Goal: Information Seeking & Learning: Learn about a topic

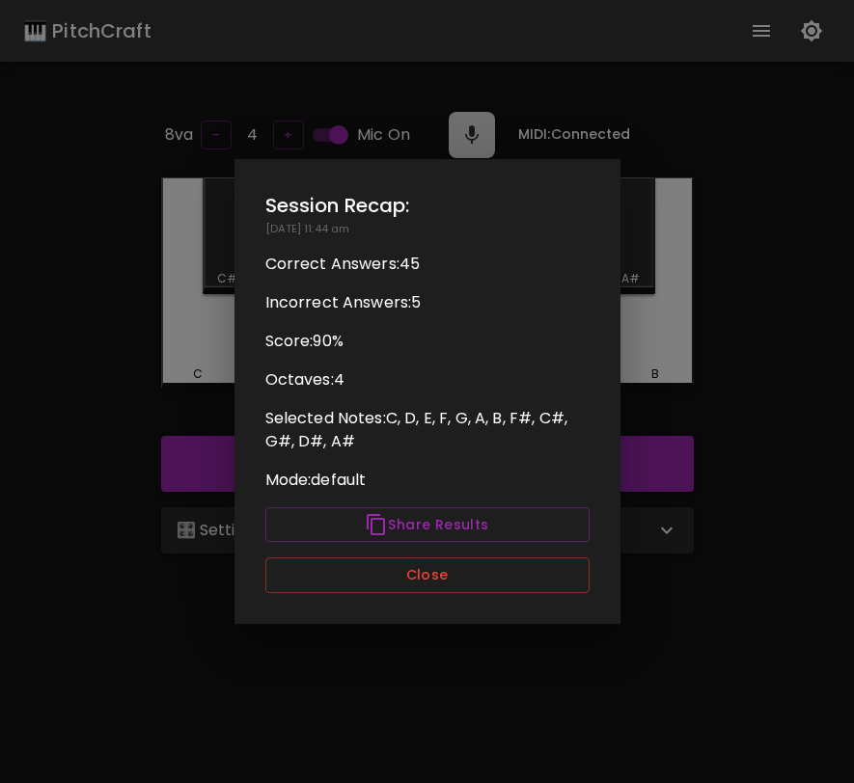
scroll to position [193, 0]
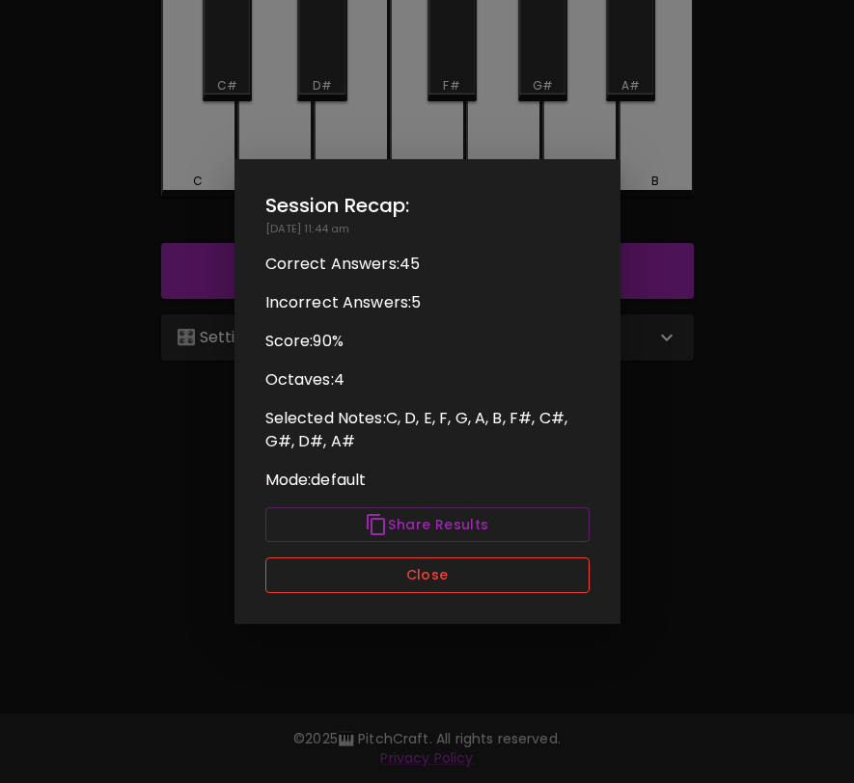
click at [511, 581] on button "Close" at bounding box center [427, 576] width 324 height 36
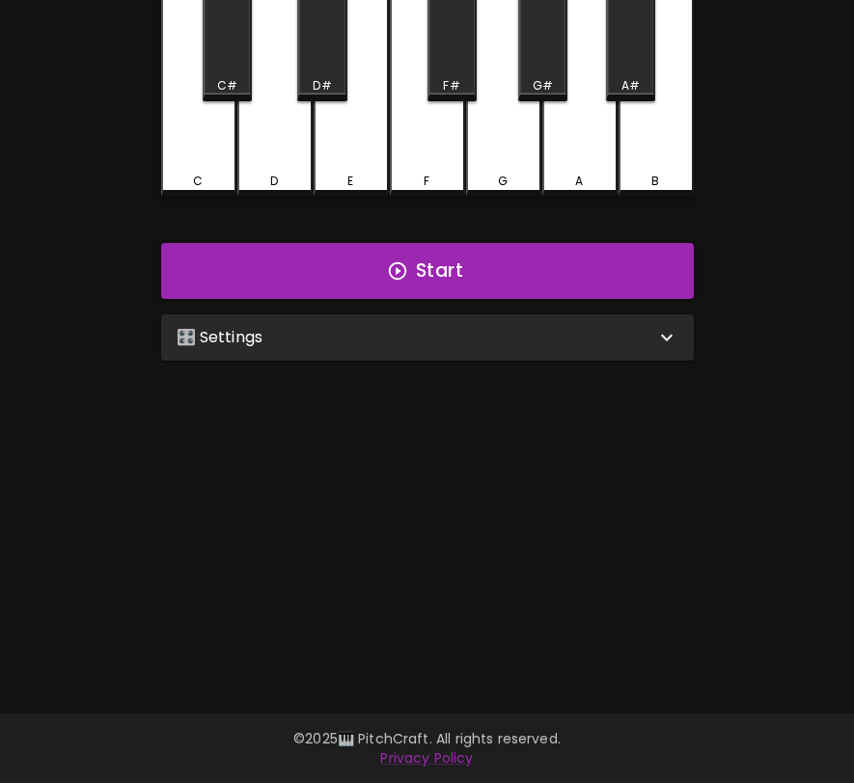
scroll to position [0, 0]
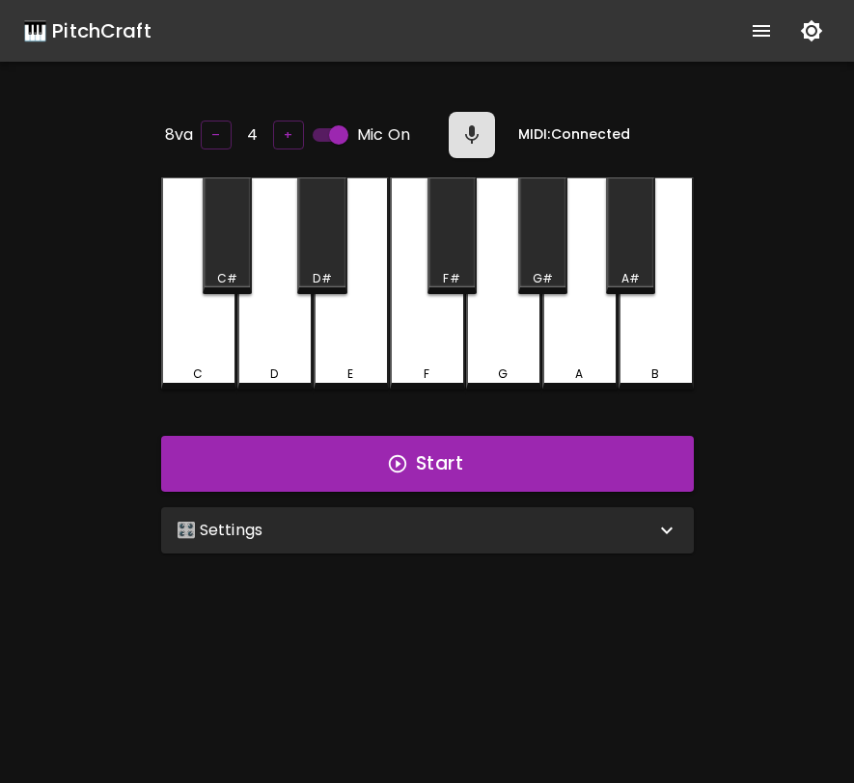
click at [517, 544] on div "🎛️ Settings" at bounding box center [427, 531] width 533 height 46
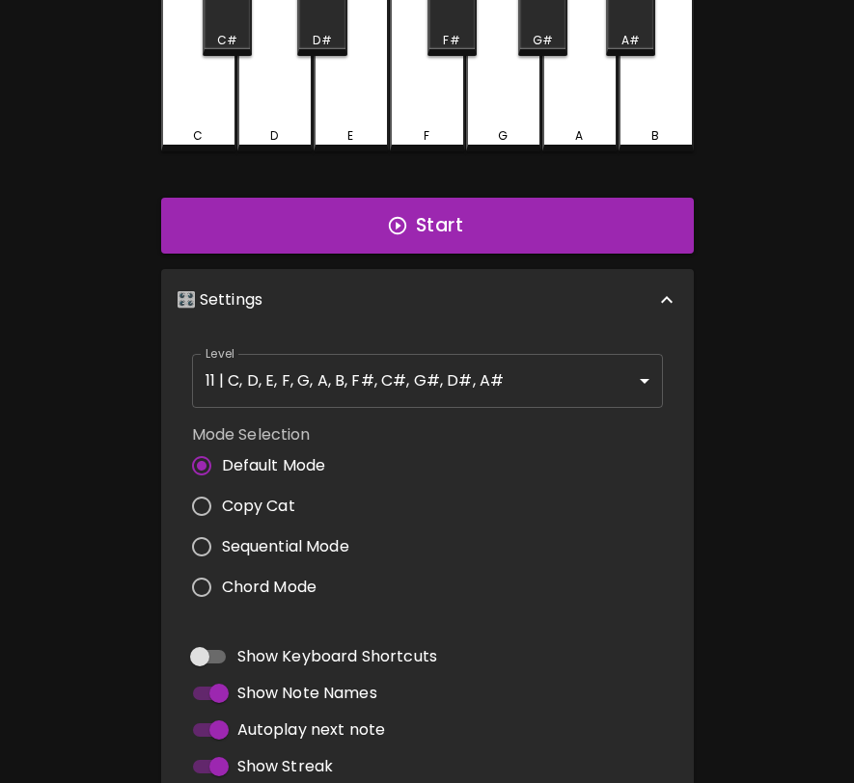
scroll to position [276, 0]
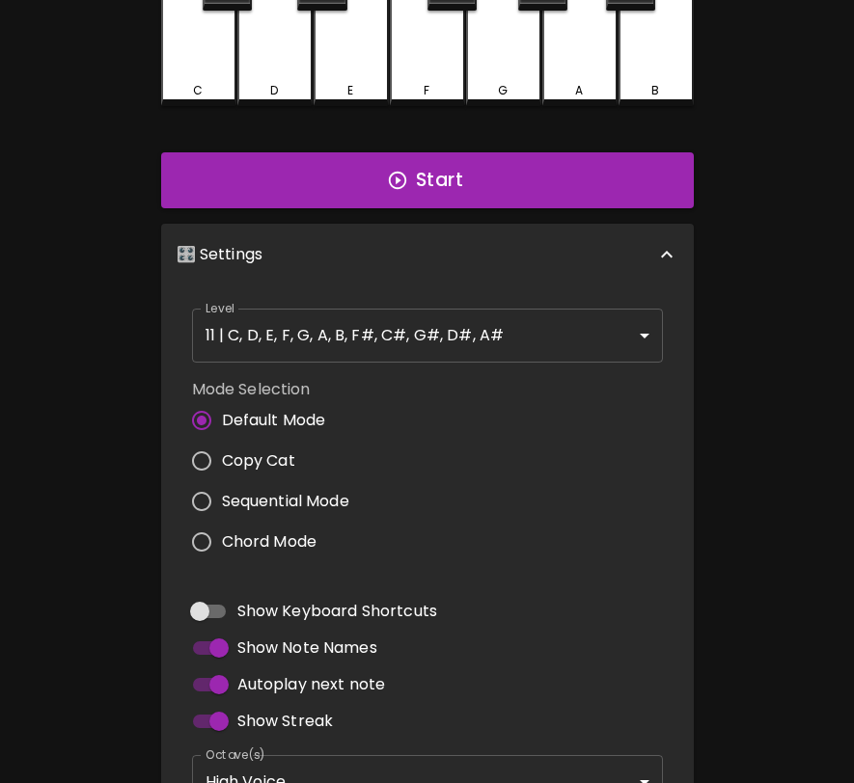
click at [268, 451] on span "Copy Cat" at bounding box center [258, 461] width 73 height 23
click at [222, 451] on input "Copy Cat" at bounding box center [201, 461] width 41 height 41
radio input "true"
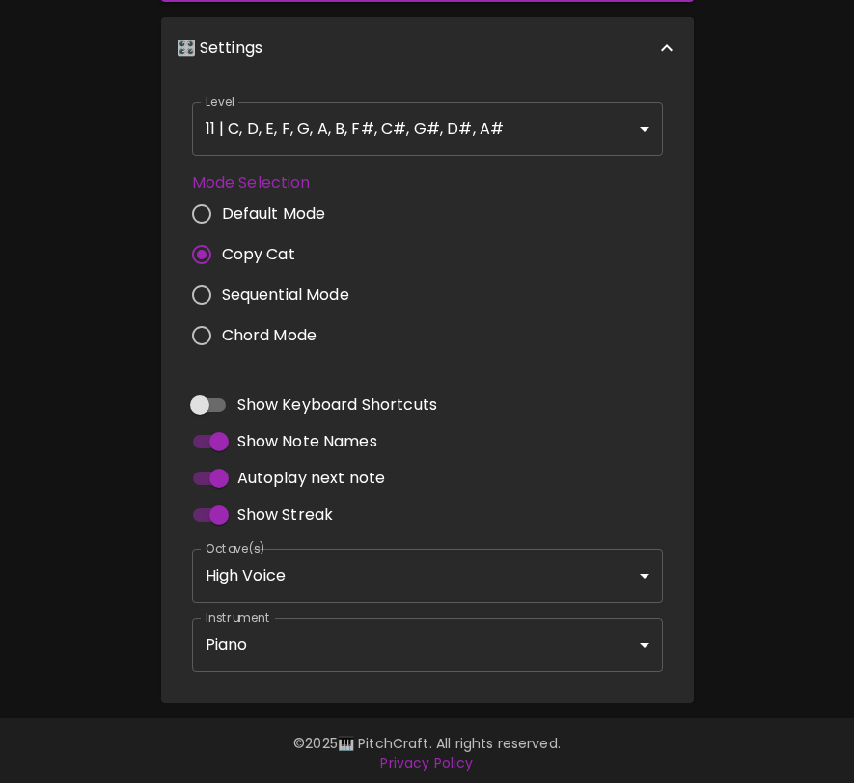
scroll to position [0, 0]
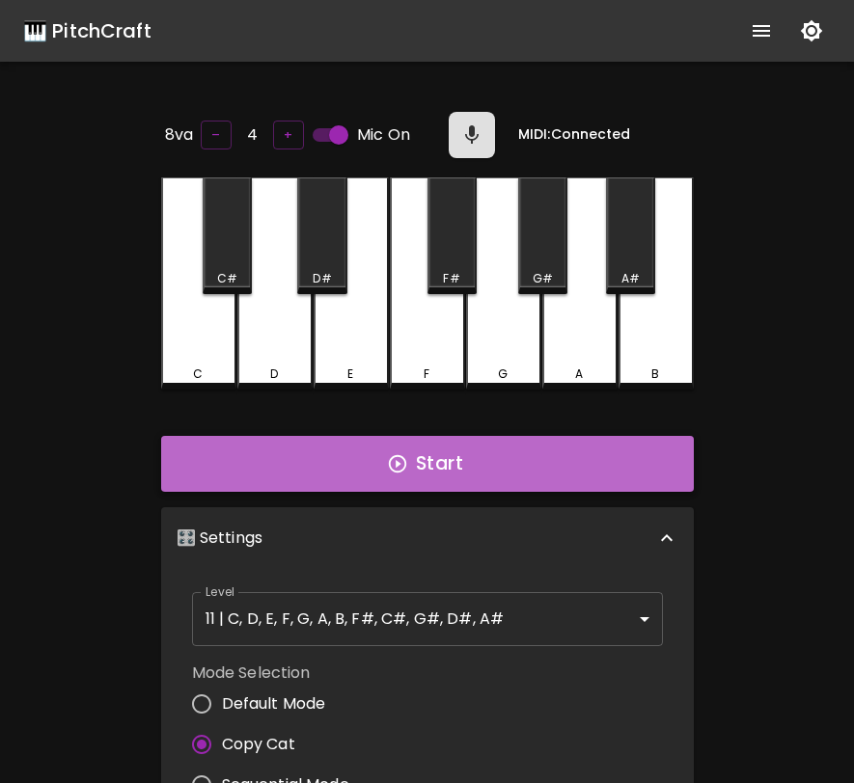
click at [401, 456] on icon "button" at bounding box center [397, 463] width 21 height 21
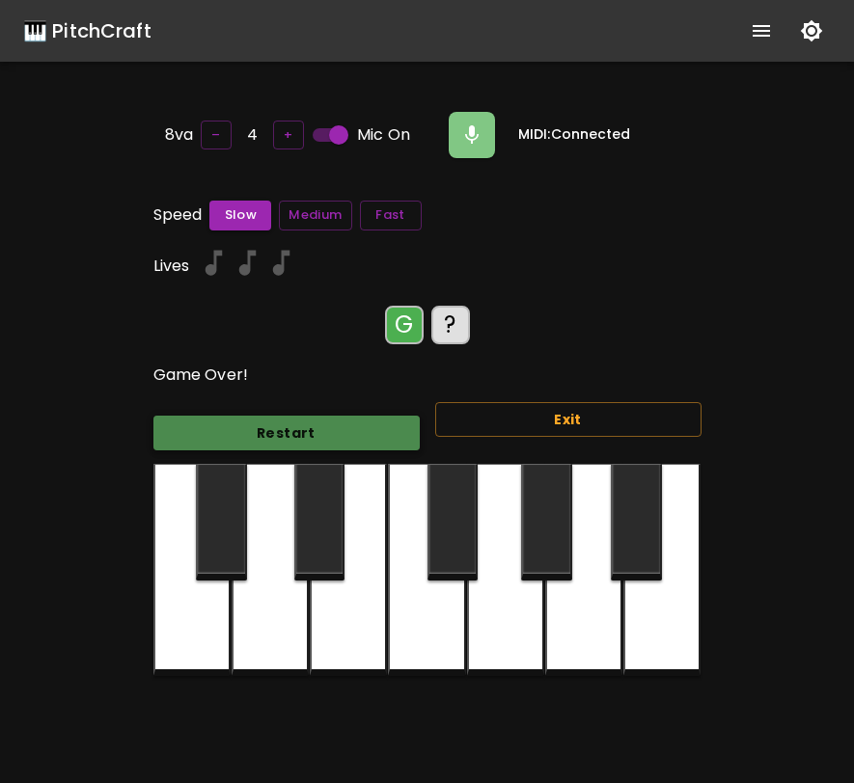
click at [351, 417] on button "Restart" at bounding box center [286, 434] width 266 height 36
click at [393, 431] on button "Restart" at bounding box center [286, 434] width 266 height 36
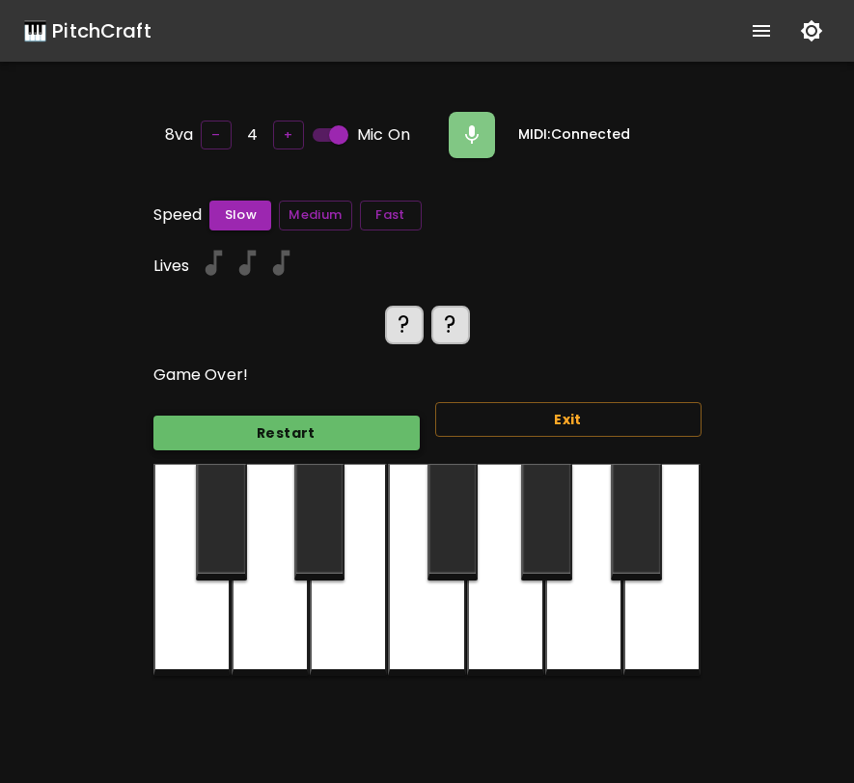
click at [338, 432] on button "Restart" at bounding box center [286, 434] width 266 height 36
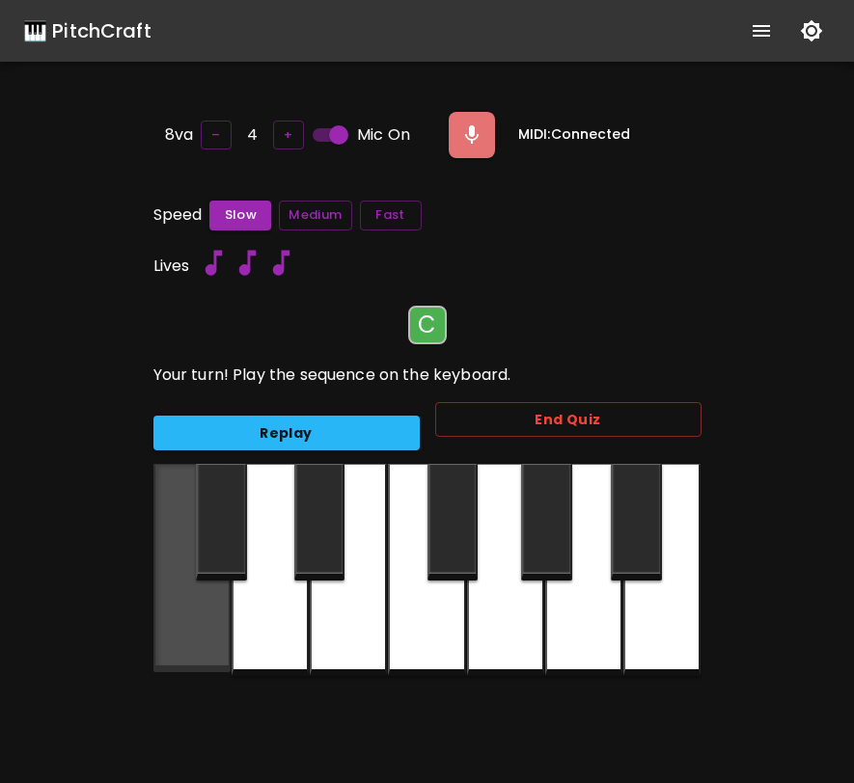
click at [223, 619] on div at bounding box center [191, 568] width 77 height 208
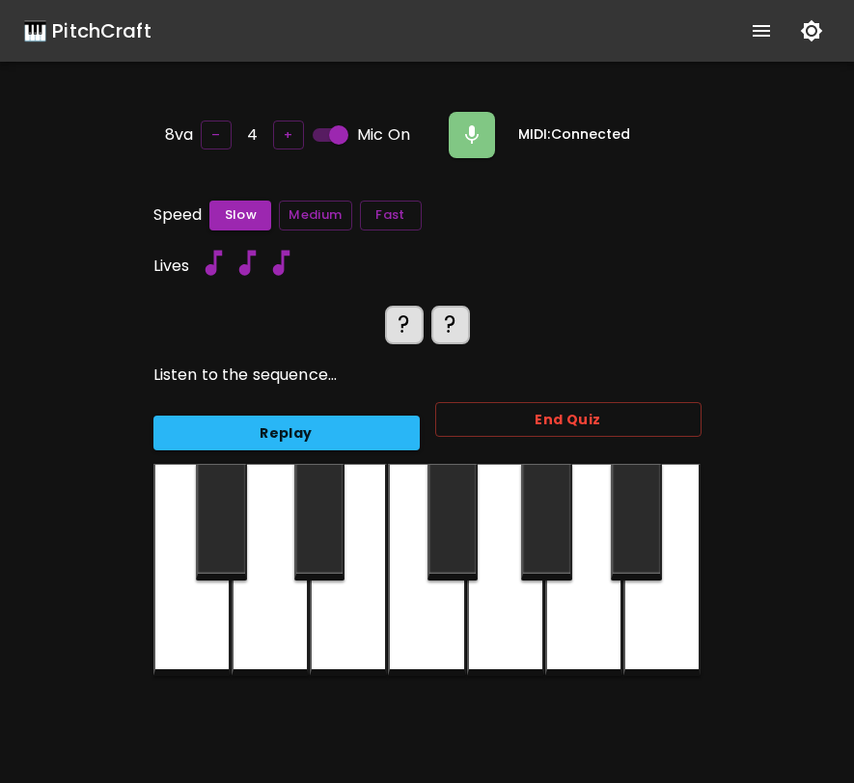
click at [212, 618] on div at bounding box center [191, 570] width 77 height 212
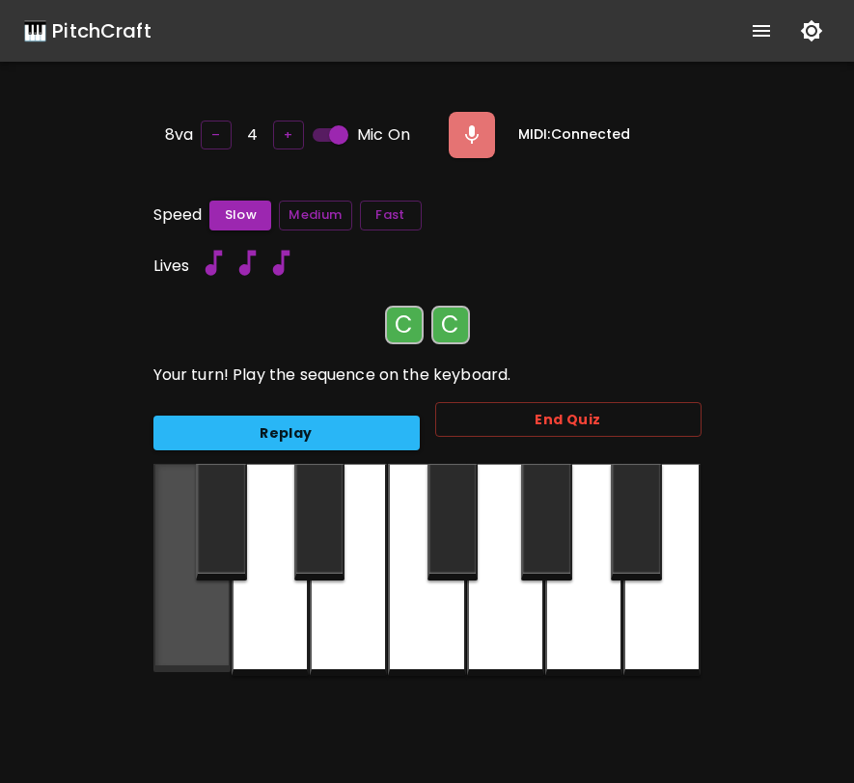
click at [212, 618] on div at bounding box center [191, 568] width 77 height 208
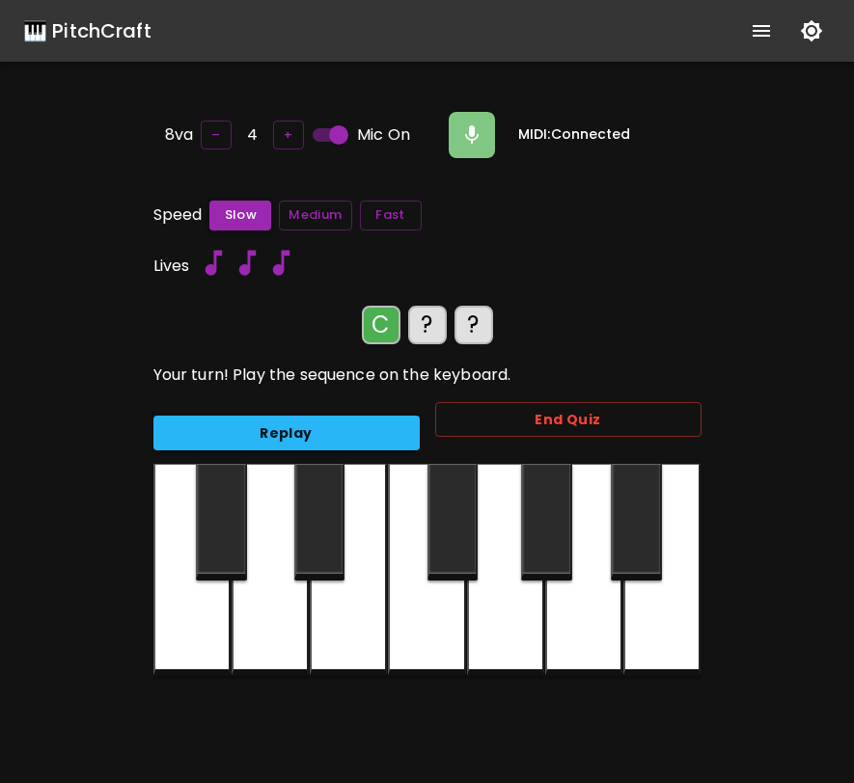
click at [212, 618] on div at bounding box center [191, 570] width 77 height 212
click at [343, 618] on div at bounding box center [348, 570] width 77 height 212
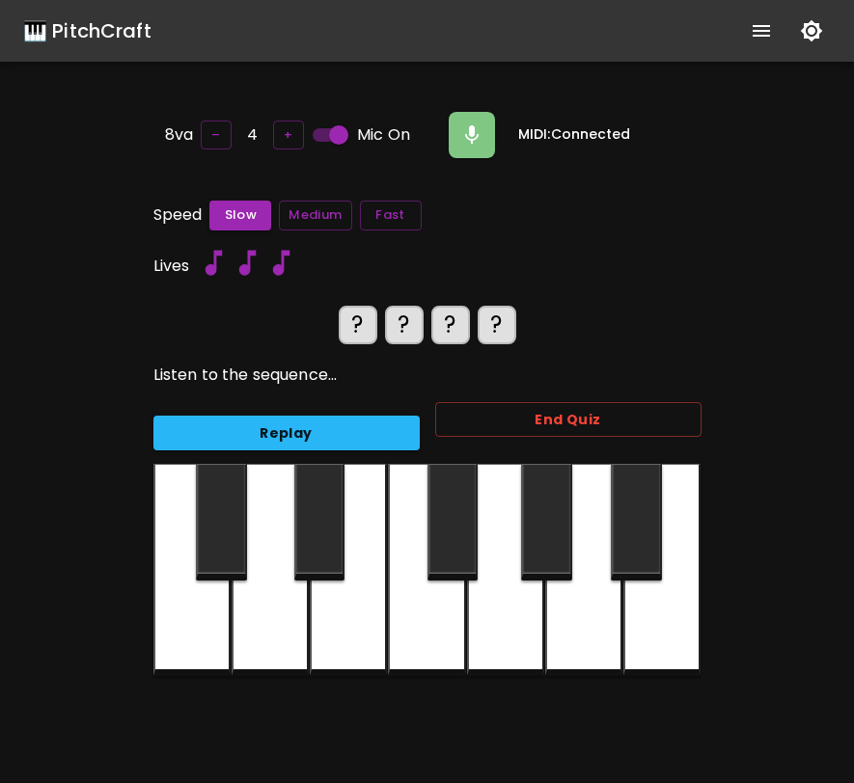
click at [192, 612] on div at bounding box center [191, 570] width 77 height 212
click at [339, 614] on div at bounding box center [348, 570] width 77 height 212
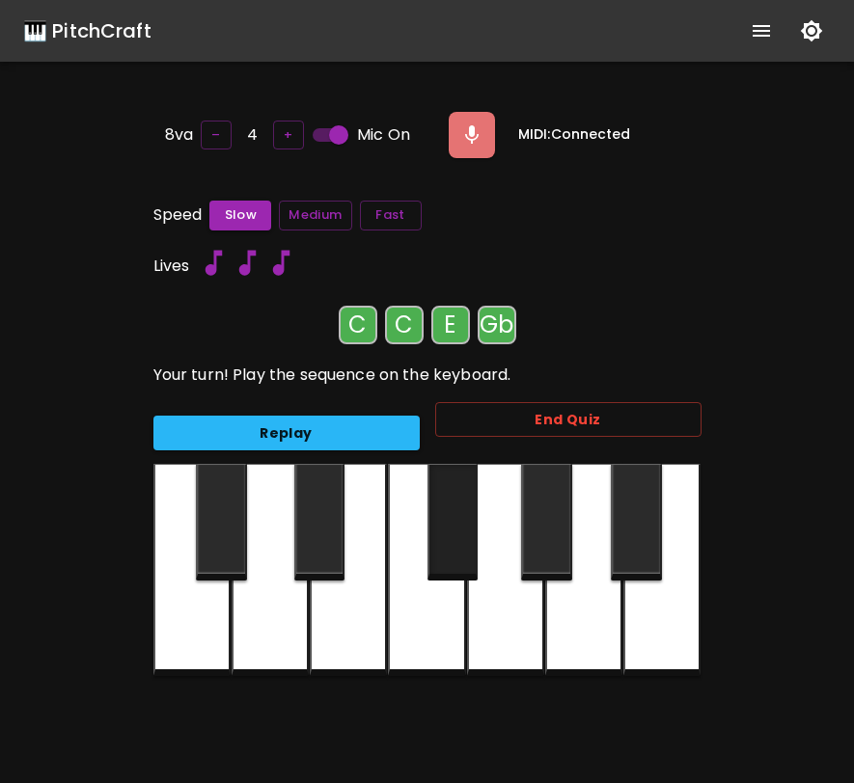
click at [446, 548] on div at bounding box center [452, 522] width 51 height 117
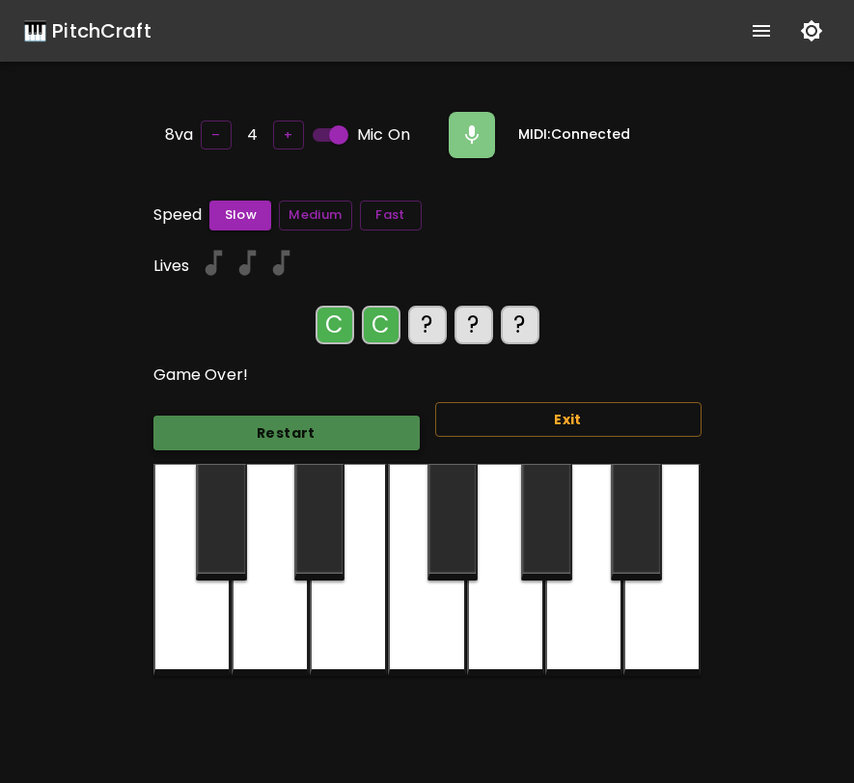
click at [385, 445] on button "Restart" at bounding box center [286, 434] width 266 height 36
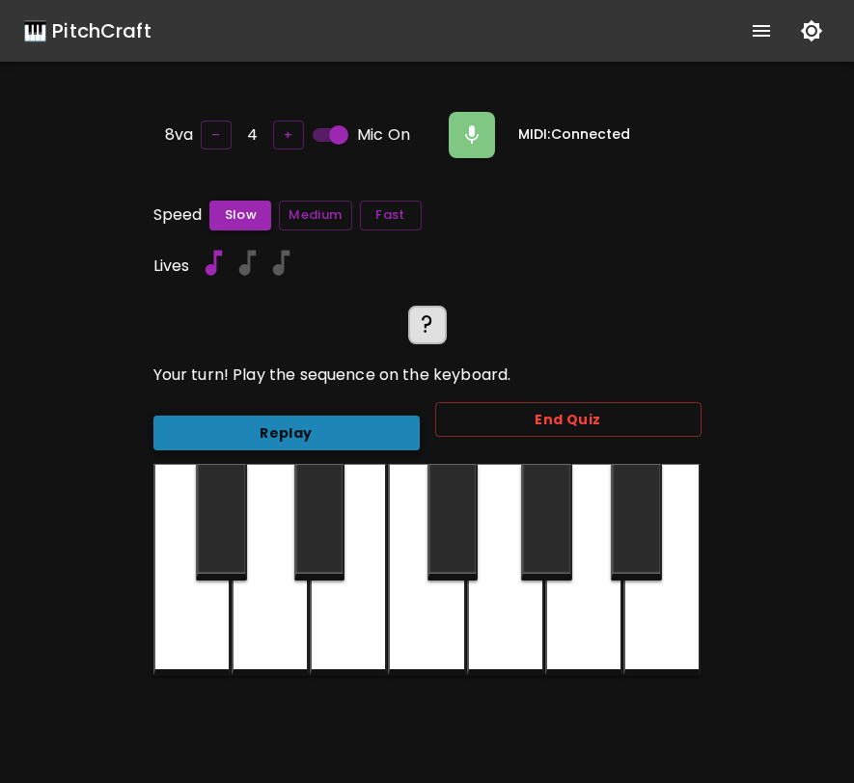
click at [385, 445] on button "Replay" at bounding box center [286, 434] width 266 height 36
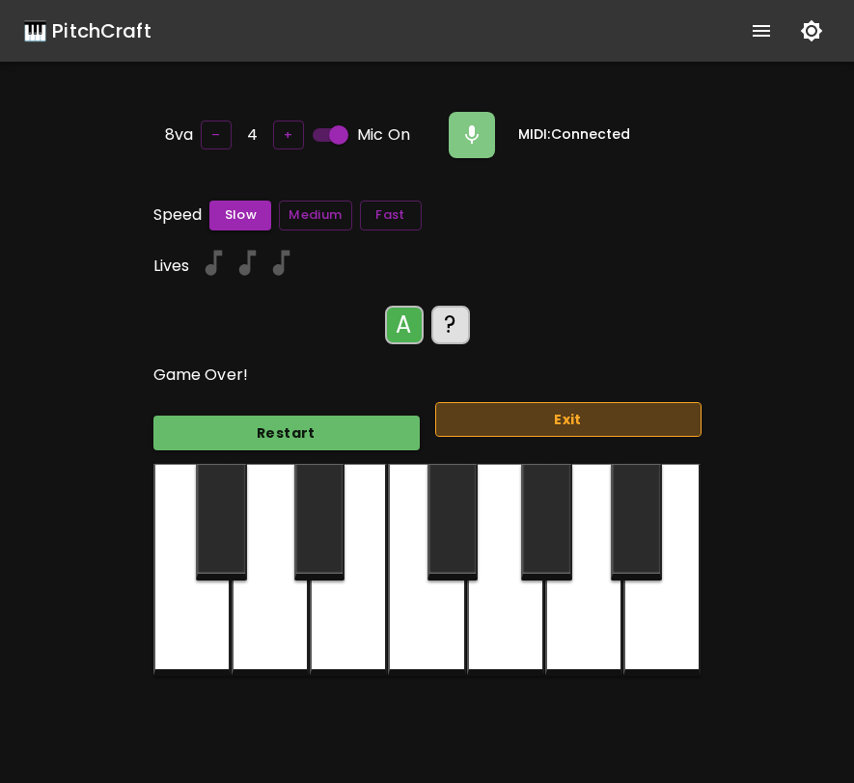
click at [589, 425] on button "Exit" at bounding box center [568, 420] width 266 height 36
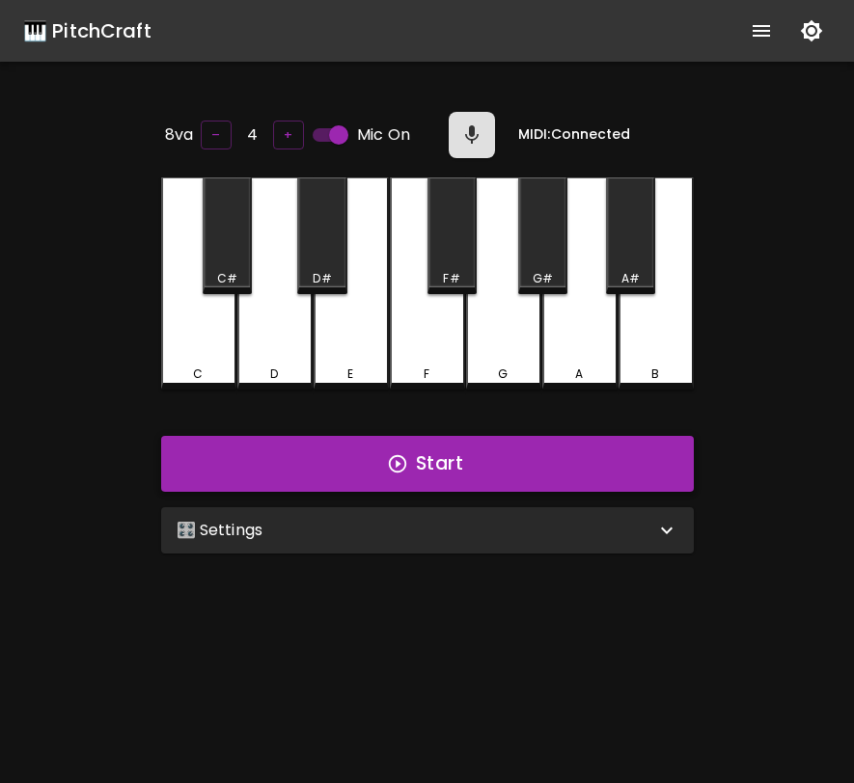
click at [519, 464] on button "Start" at bounding box center [427, 464] width 533 height 56
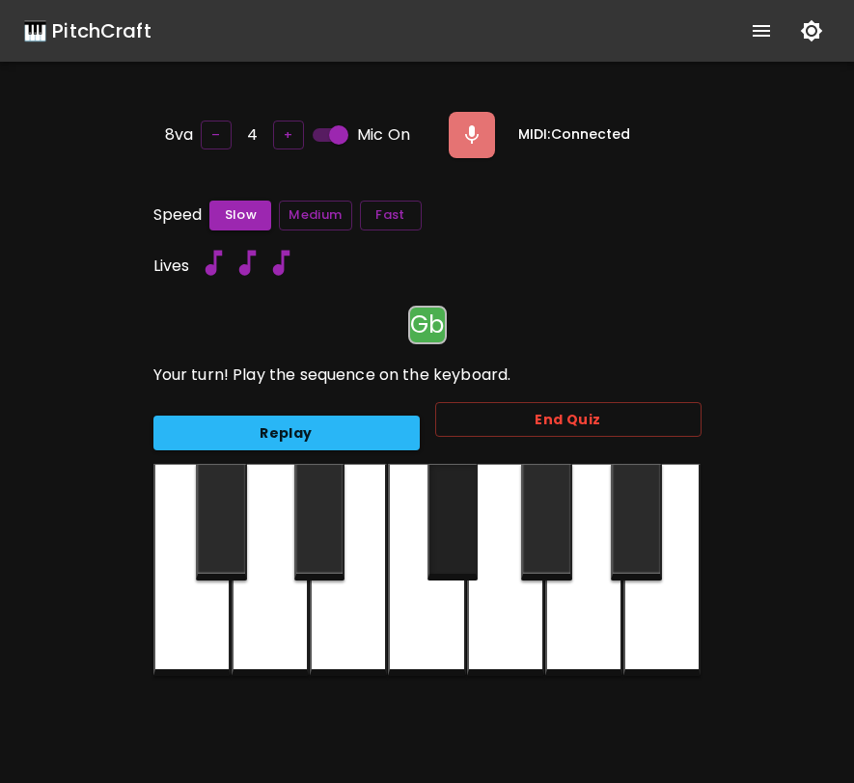
click at [434, 538] on div at bounding box center [452, 522] width 51 height 117
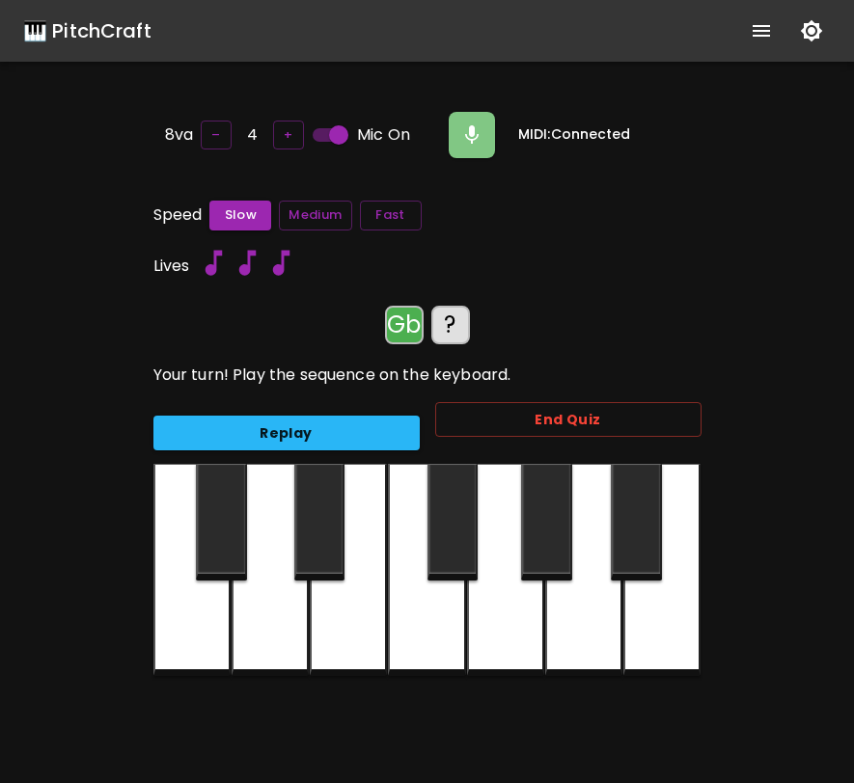
click at [321, 539] on div at bounding box center [319, 522] width 51 height 117
click at [444, 536] on div at bounding box center [452, 522] width 51 height 117
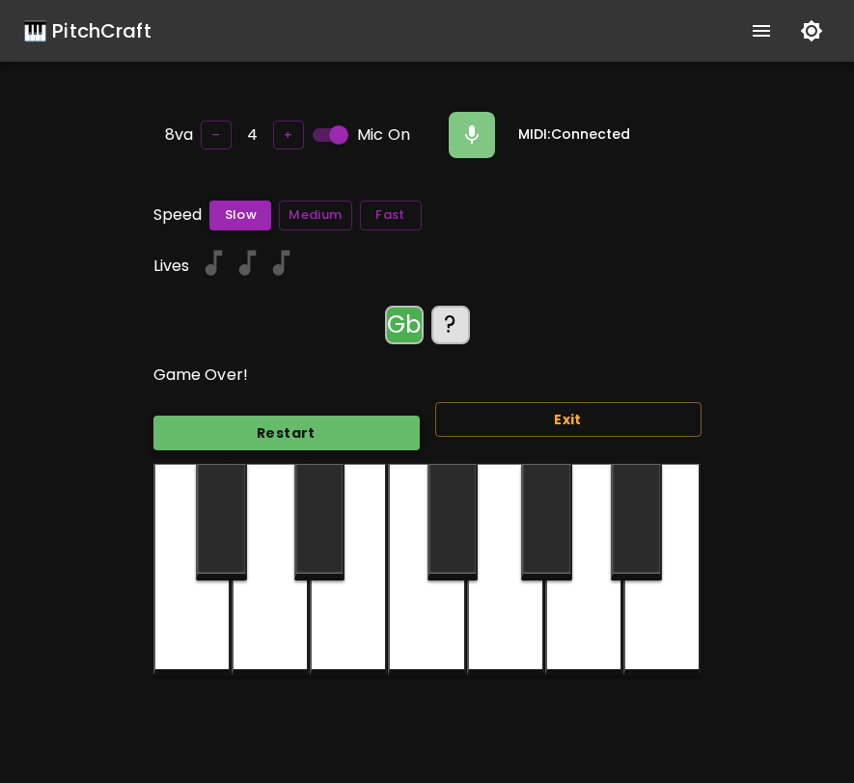
click at [397, 442] on button "Restart" at bounding box center [286, 434] width 266 height 36
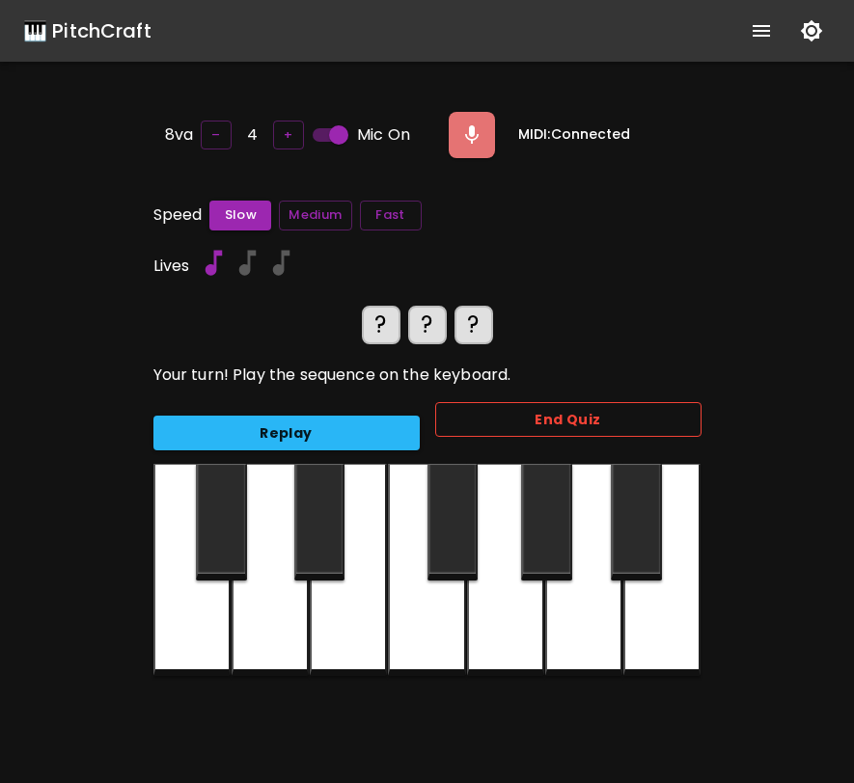
click at [480, 410] on button "End Quiz" at bounding box center [568, 420] width 266 height 36
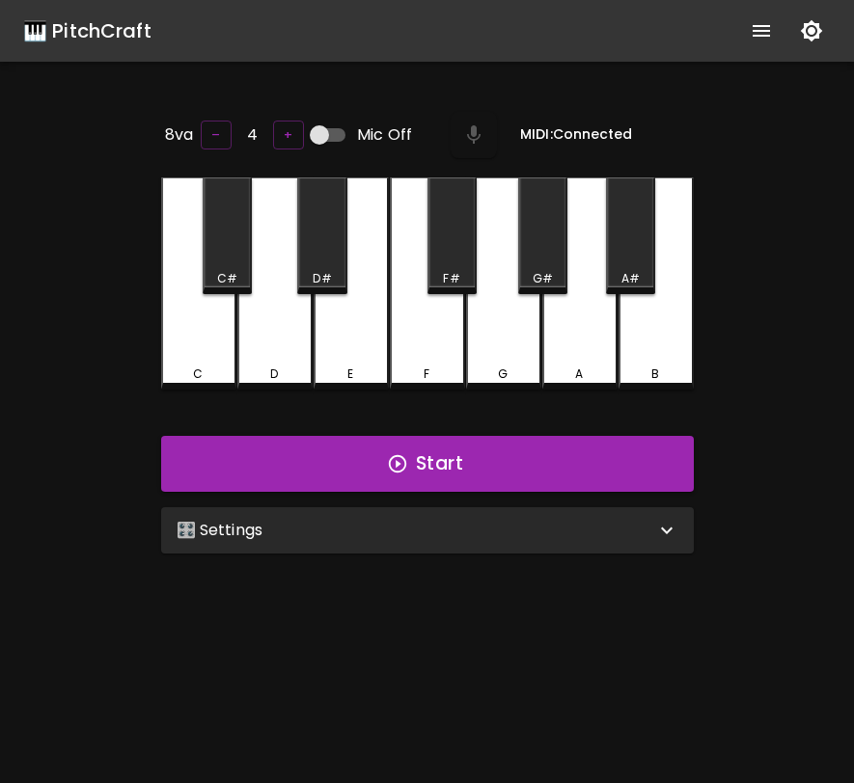
click at [382, 540] on div "🎛️ Settings" at bounding box center [427, 531] width 533 height 46
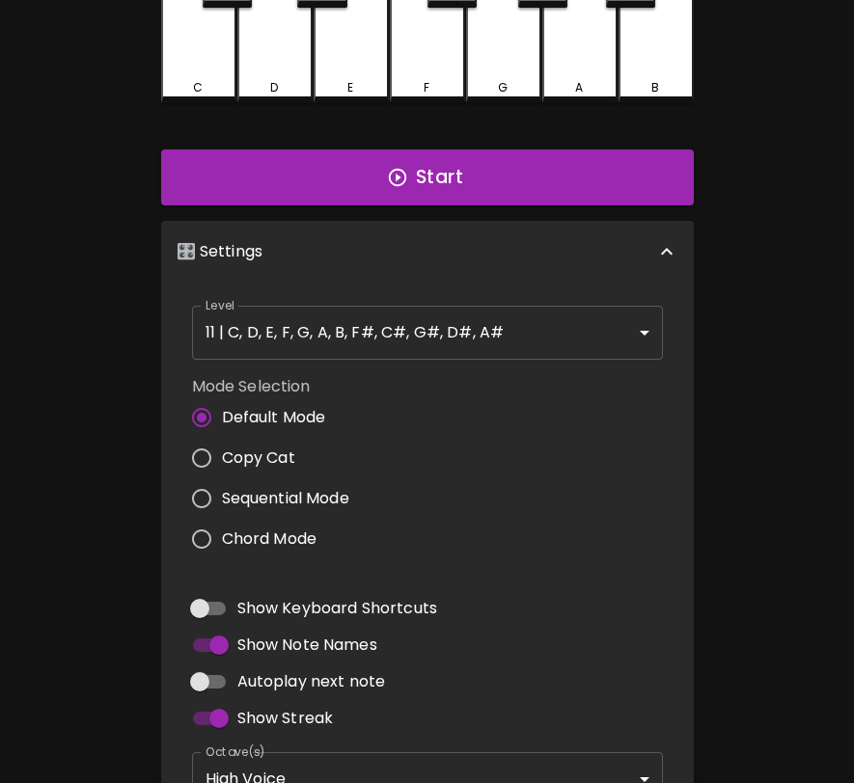
scroll to position [292, 0]
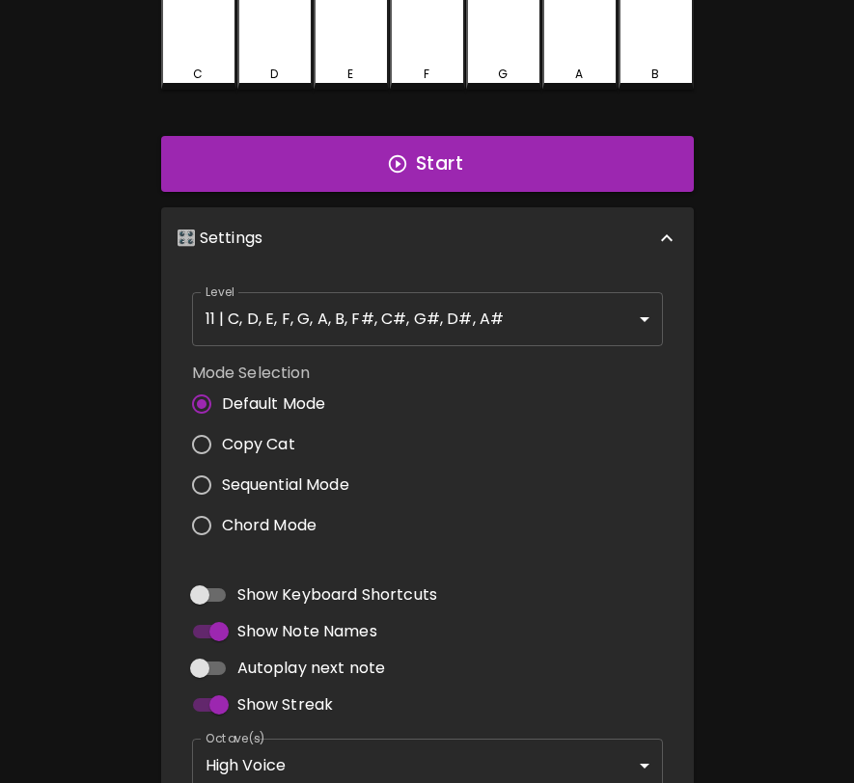
click at [248, 437] on span "Copy Cat" at bounding box center [258, 444] width 73 height 23
click at [222, 437] on input "Copy Cat" at bounding box center [201, 445] width 41 height 41
radio input "true"
click at [324, 659] on span "Autoplay next note" at bounding box center [311, 668] width 149 height 23
click at [255, 659] on input "Autoplay next note" at bounding box center [200, 668] width 110 height 37
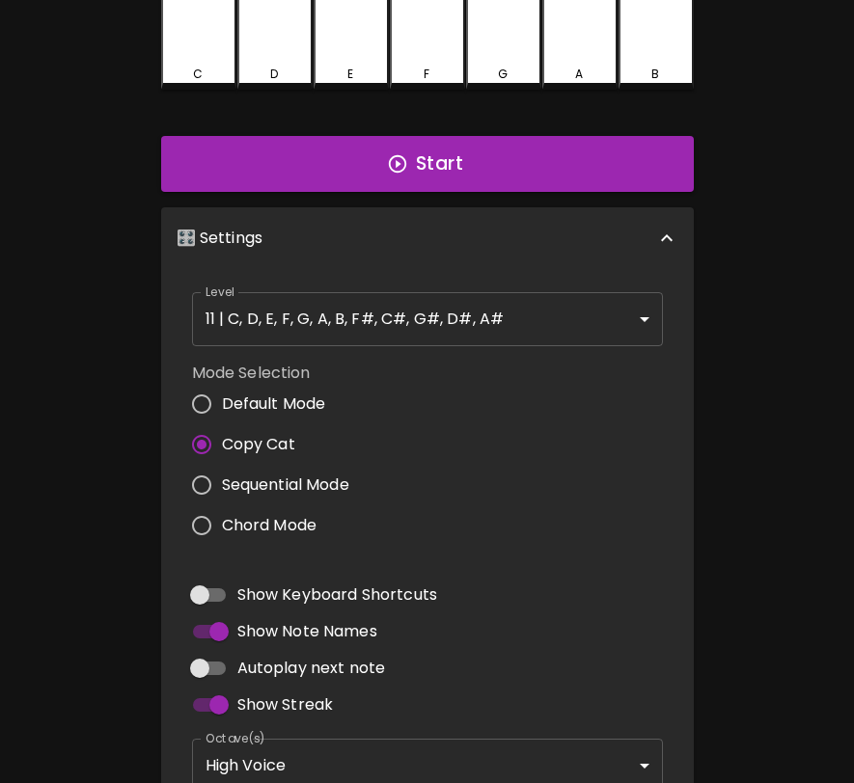
checkbox input "true"
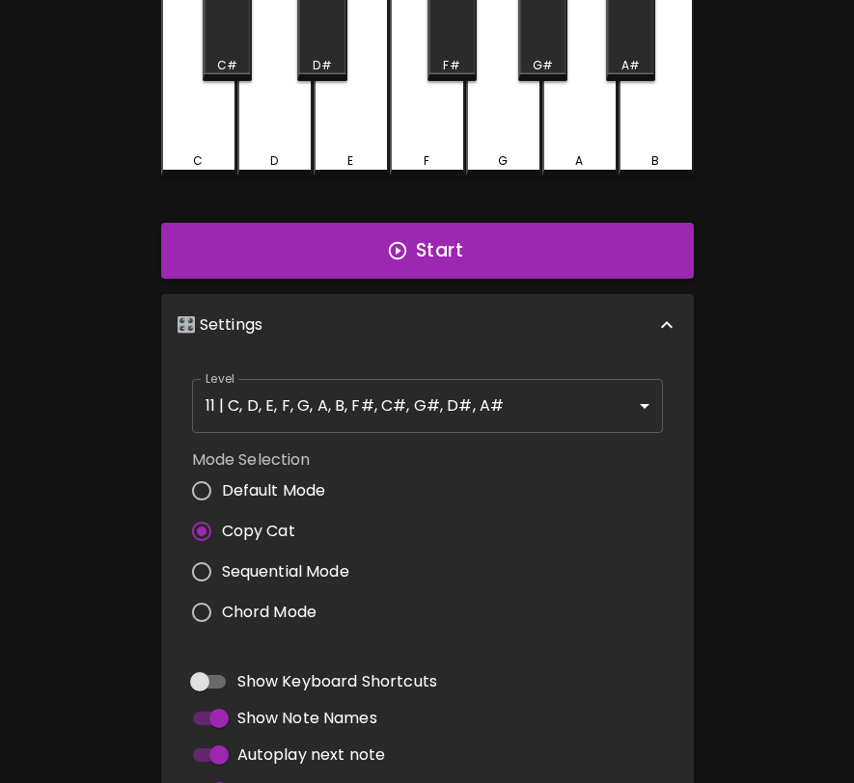
scroll to position [0, 0]
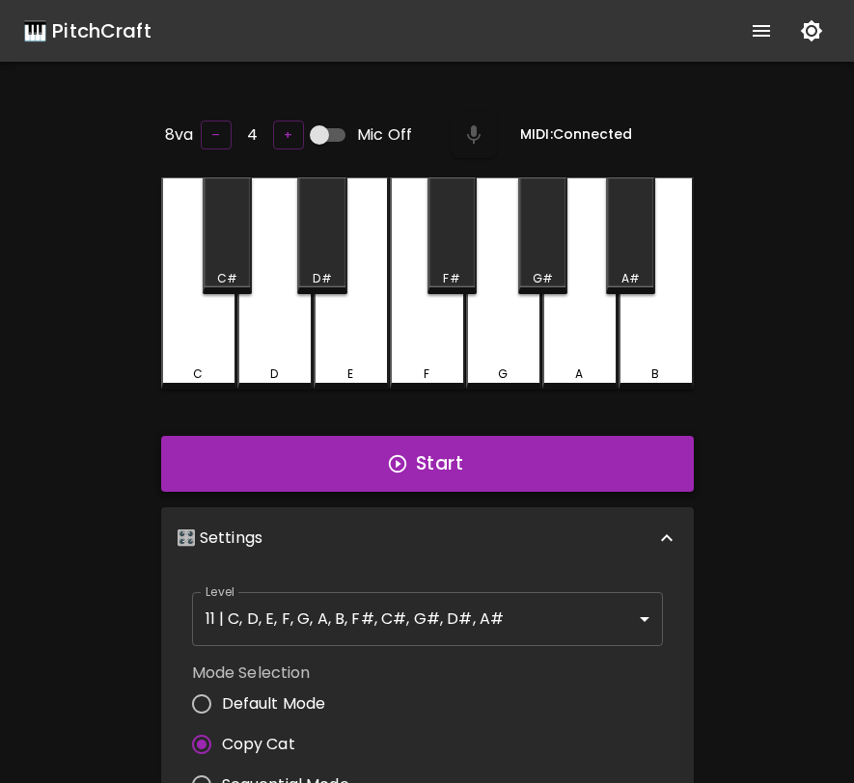
click at [547, 462] on button "Start" at bounding box center [427, 464] width 533 height 56
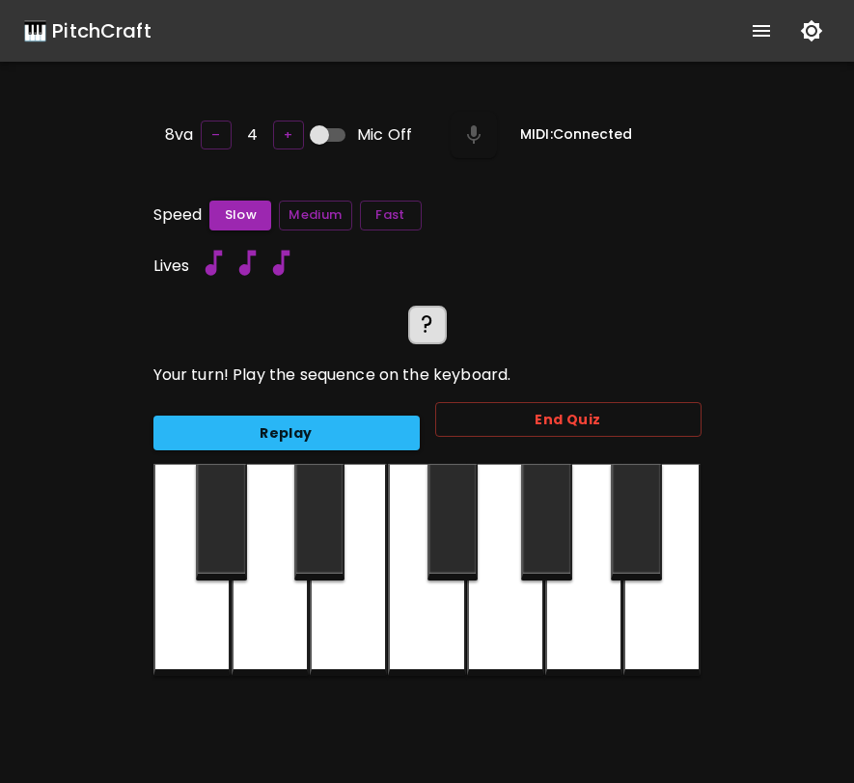
click at [552, 504] on div at bounding box center [546, 522] width 51 height 117
click at [325, 126] on input "Mic Off" at bounding box center [319, 135] width 110 height 37
checkbox input "true"
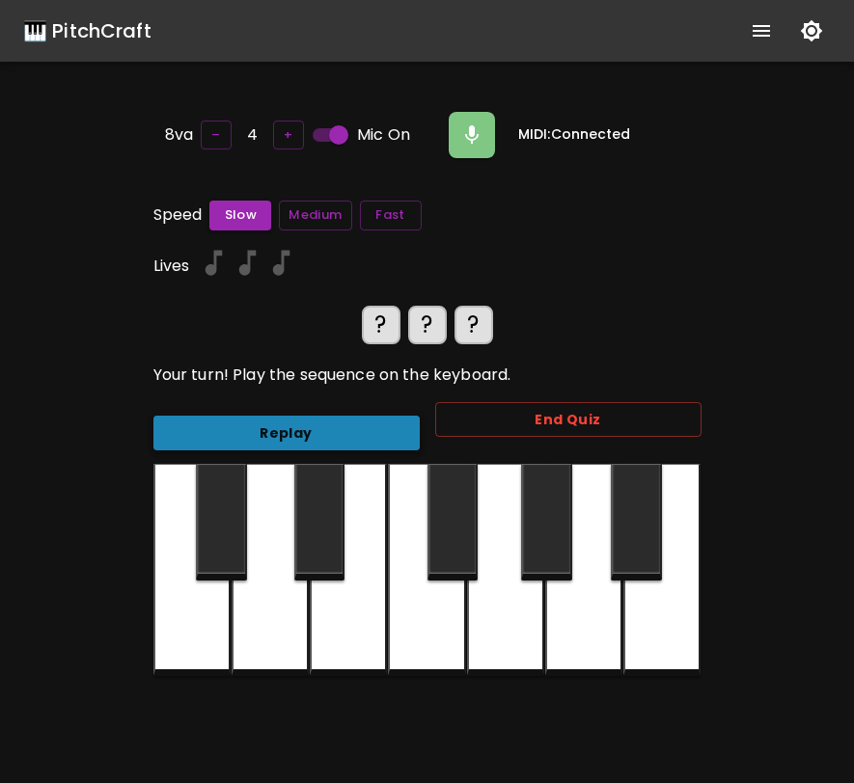
click at [275, 417] on button "Replay" at bounding box center [286, 434] width 266 height 36
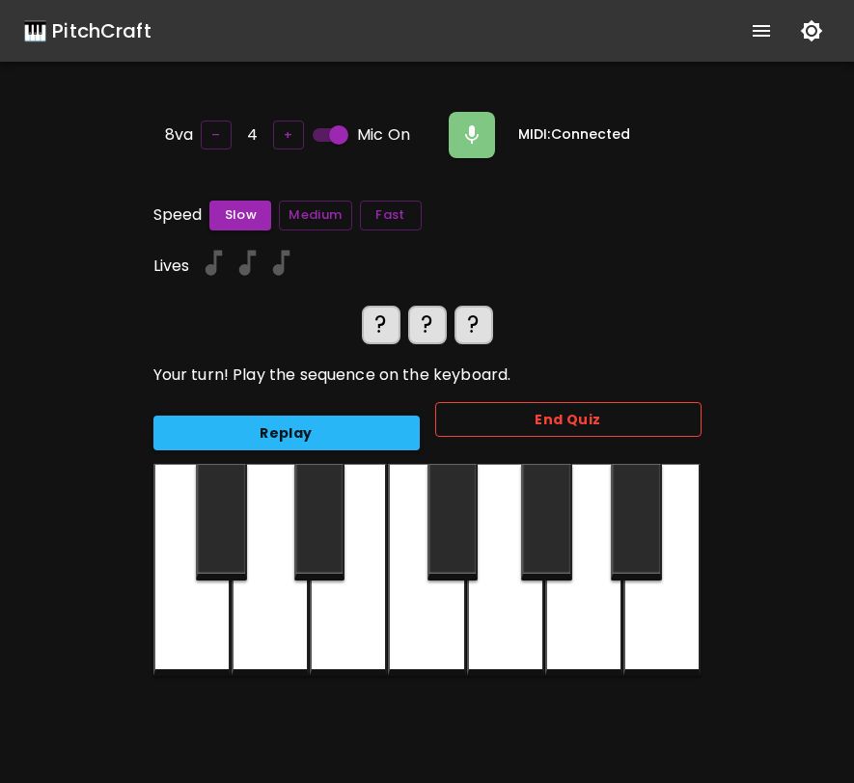
click at [494, 409] on button "End Quiz" at bounding box center [568, 420] width 266 height 36
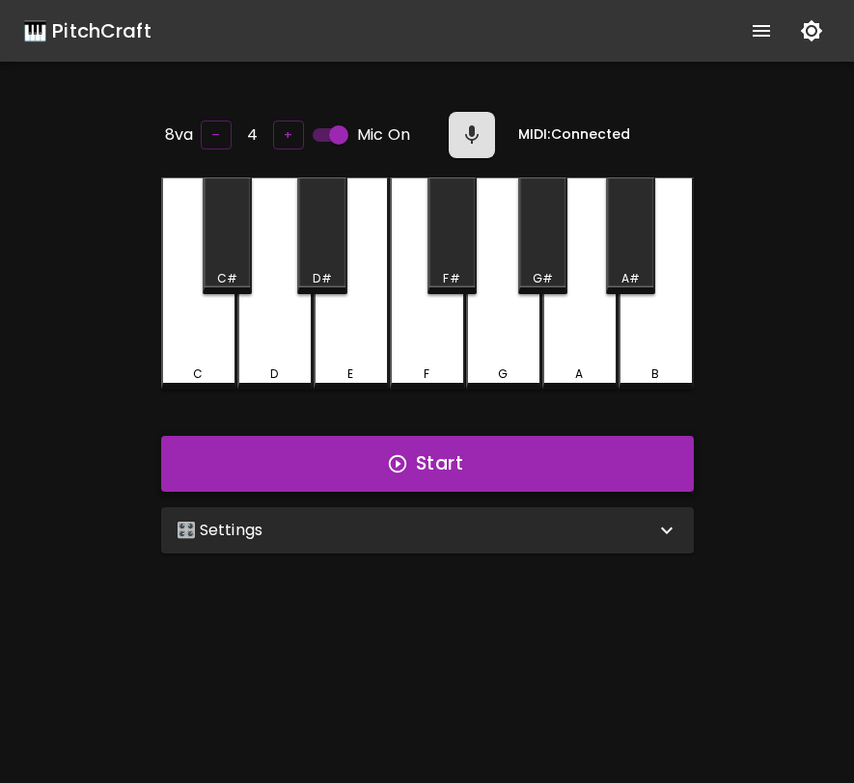
click at [550, 458] on button "Start" at bounding box center [427, 464] width 533 height 56
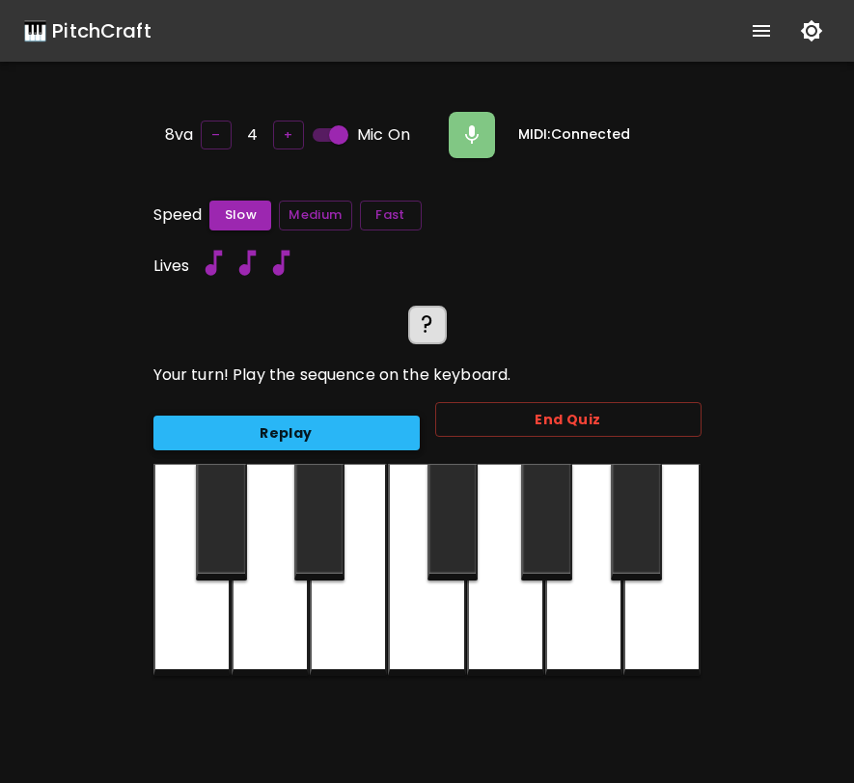
click at [352, 425] on button "Replay" at bounding box center [286, 434] width 266 height 36
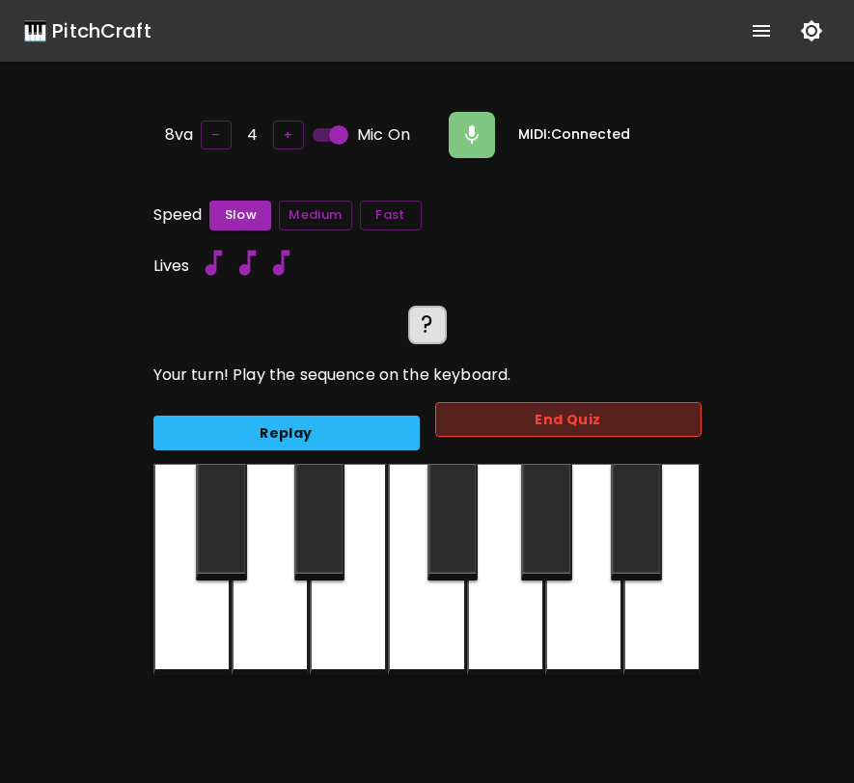
click at [629, 404] on button "End Quiz" at bounding box center [568, 420] width 266 height 36
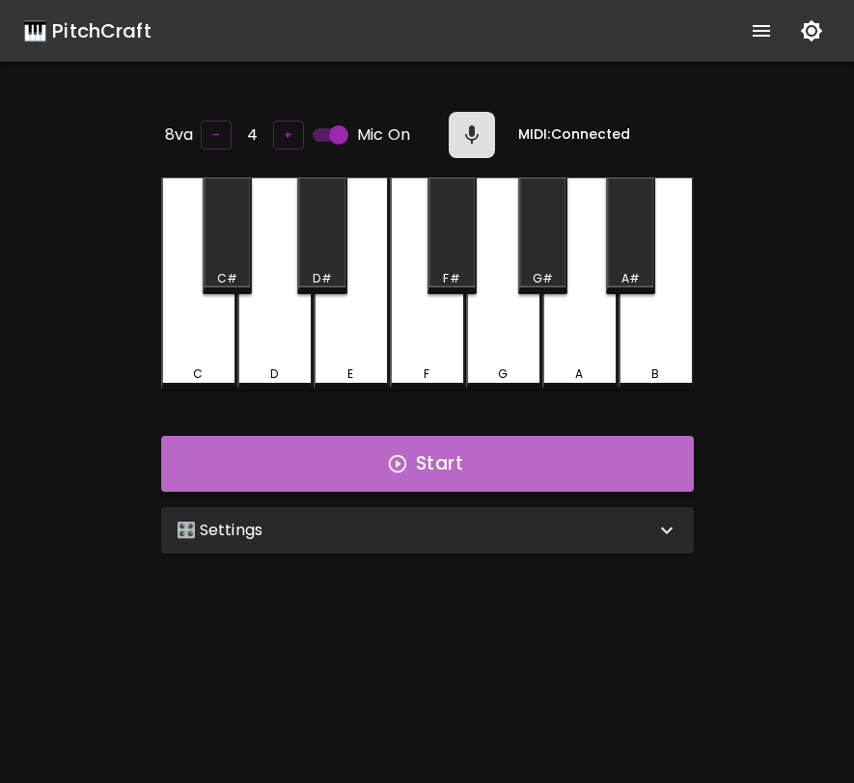
click at [522, 457] on button "Start" at bounding box center [427, 464] width 533 height 56
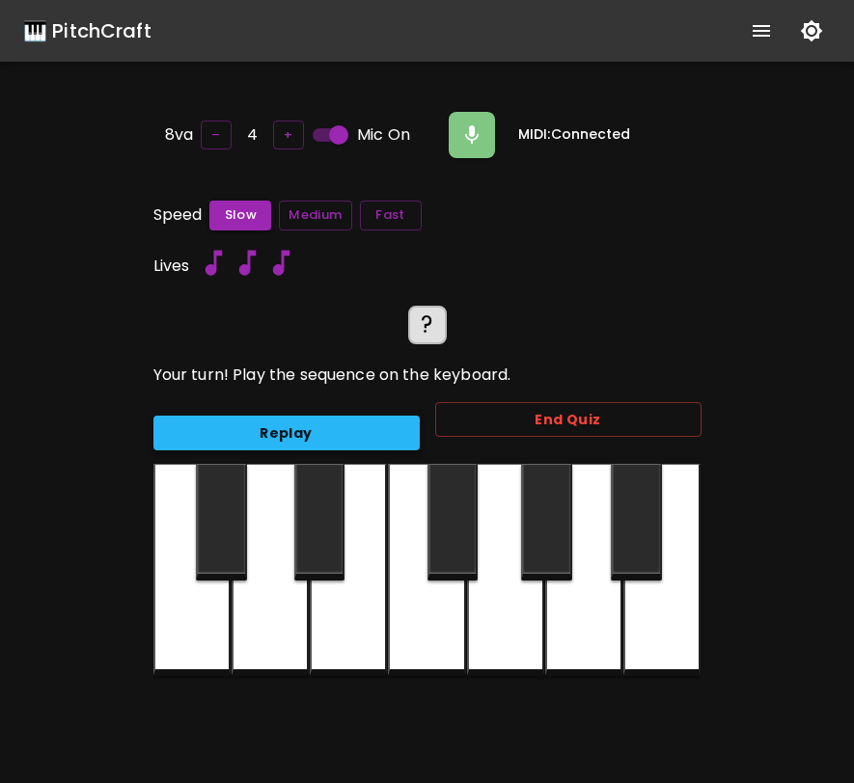
click at [380, 422] on button "Replay" at bounding box center [286, 434] width 266 height 36
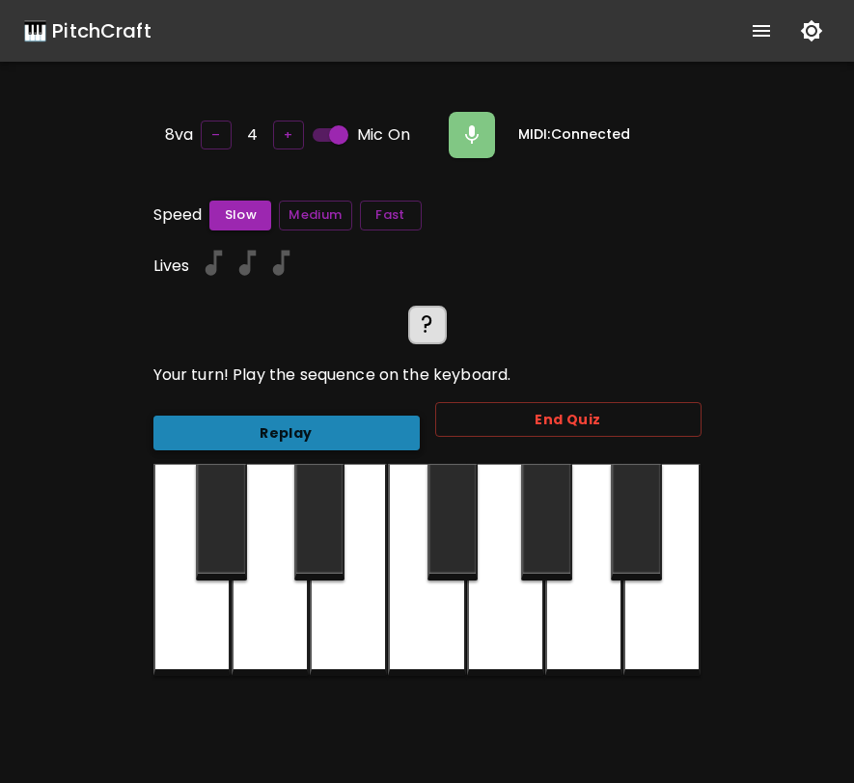
click at [380, 421] on button "Replay" at bounding box center [286, 434] width 266 height 36
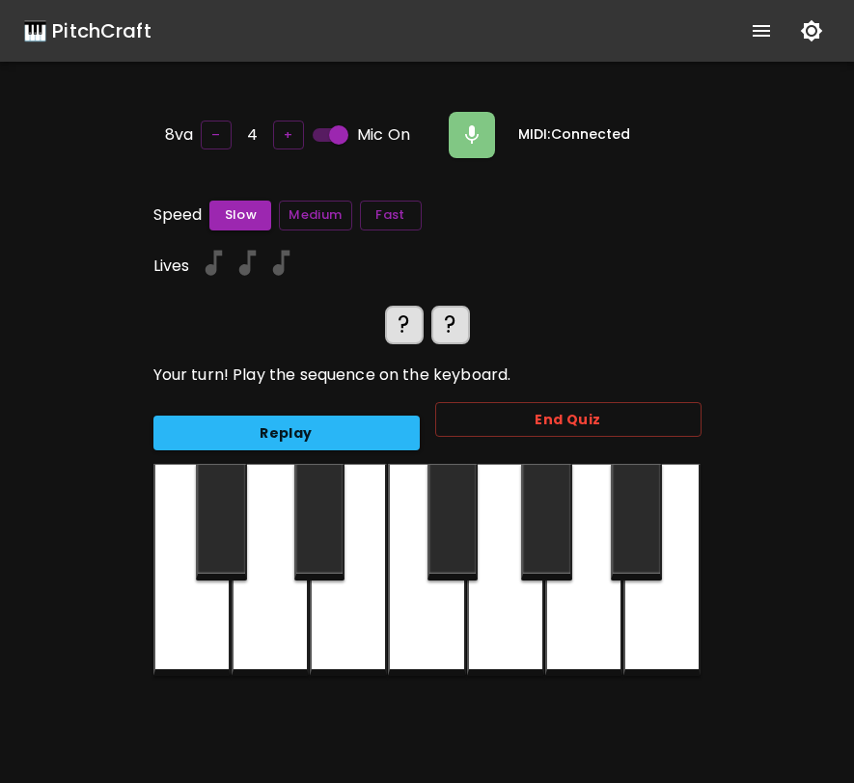
click at [454, 501] on div at bounding box center [452, 522] width 51 height 117
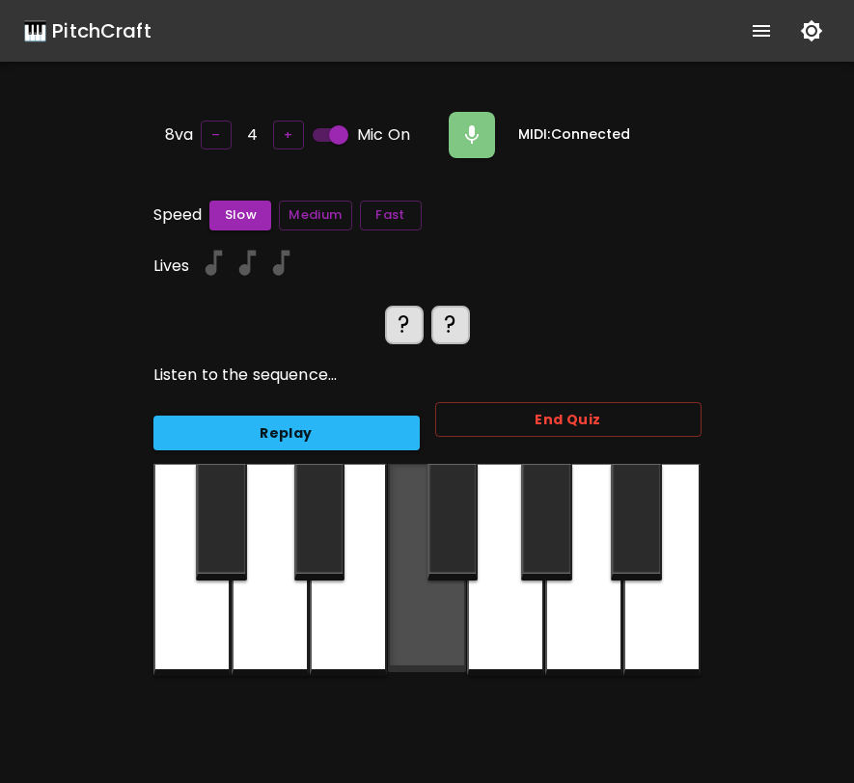
click at [410, 506] on div at bounding box center [426, 568] width 77 height 208
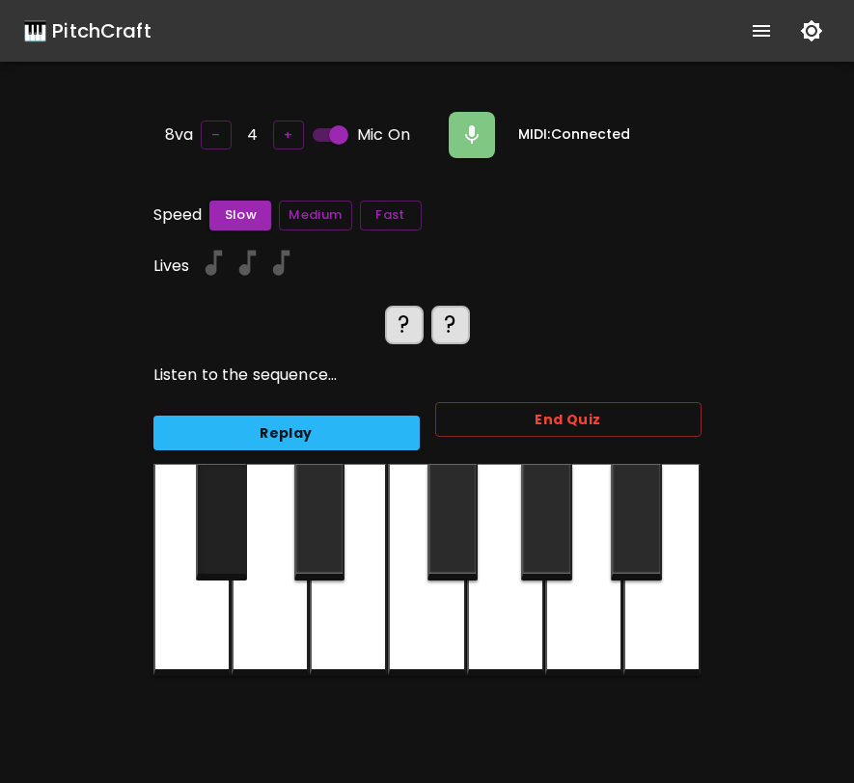
click at [238, 517] on div at bounding box center [221, 522] width 51 height 117
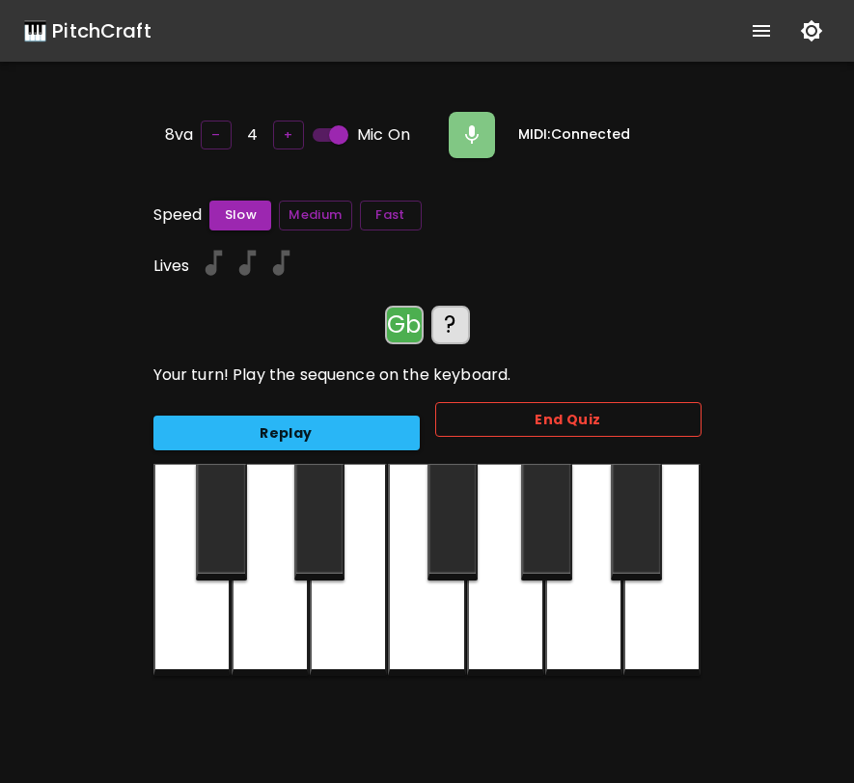
click at [457, 424] on button "End Quiz" at bounding box center [568, 420] width 266 height 36
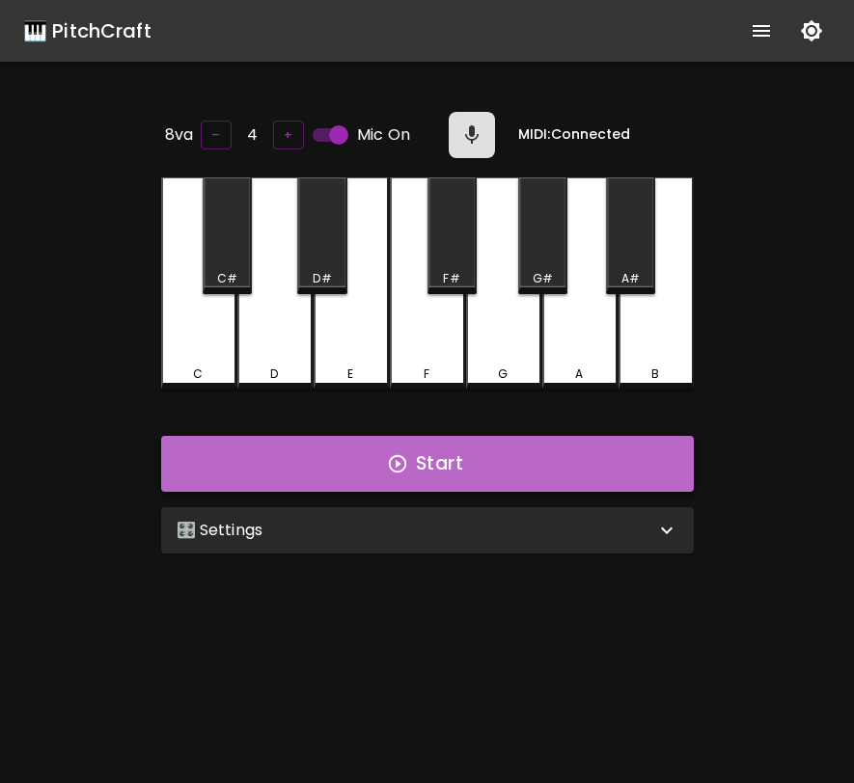
click at [422, 457] on button "Start" at bounding box center [427, 464] width 533 height 56
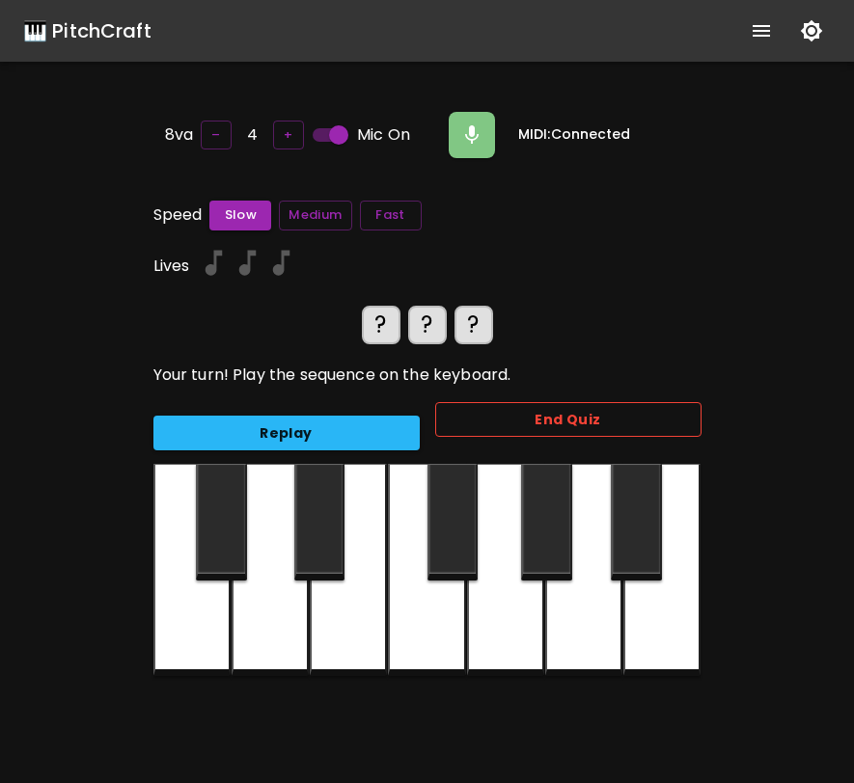
click at [477, 419] on button "End Quiz" at bounding box center [568, 420] width 266 height 36
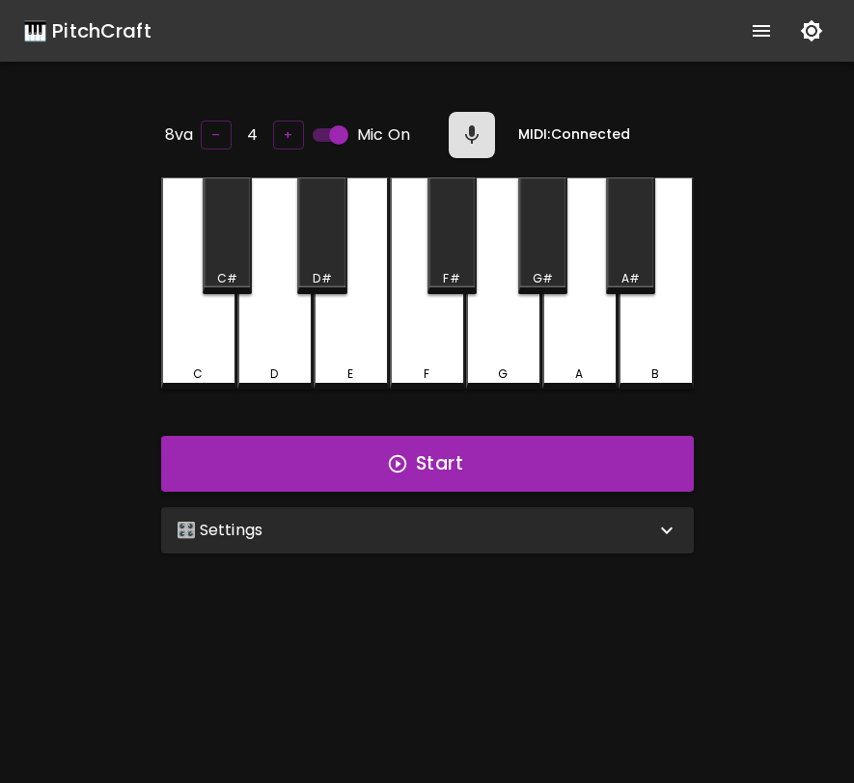
click at [549, 525] on div "🎛️ Settings" at bounding box center [416, 530] width 479 height 23
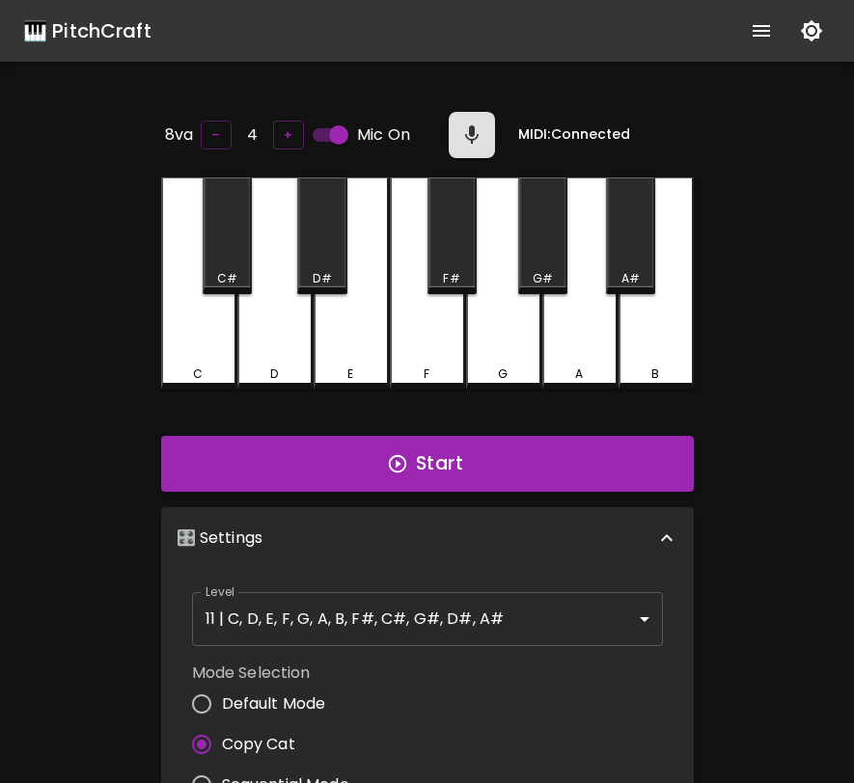
scroll to position [8, 0]
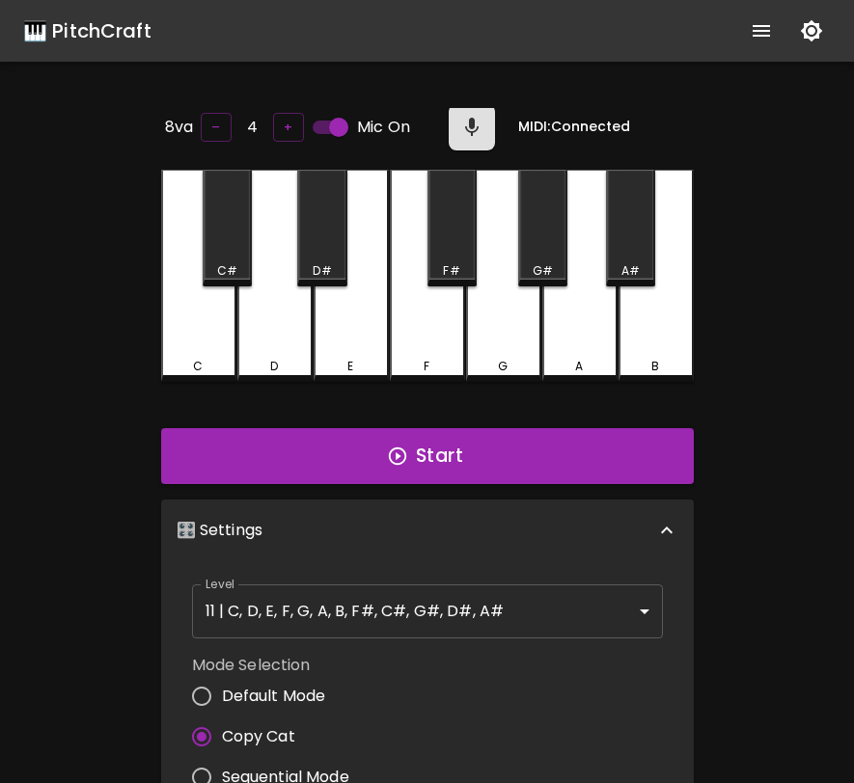
click at [327, 766] on span "Sequential Mode" at bounding box center [285, 777] width 127 height 23
click at [222, 765] on input "Sequential Mode" at bounding box center [201, 777] width 41 height 41
radio input "true"
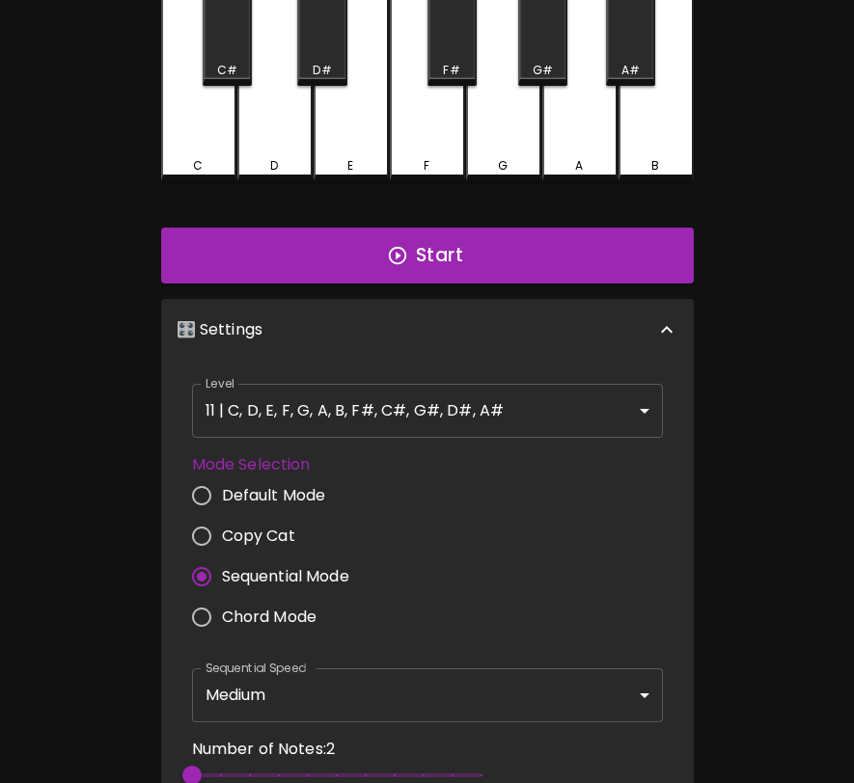
scroll to position [0, 0]
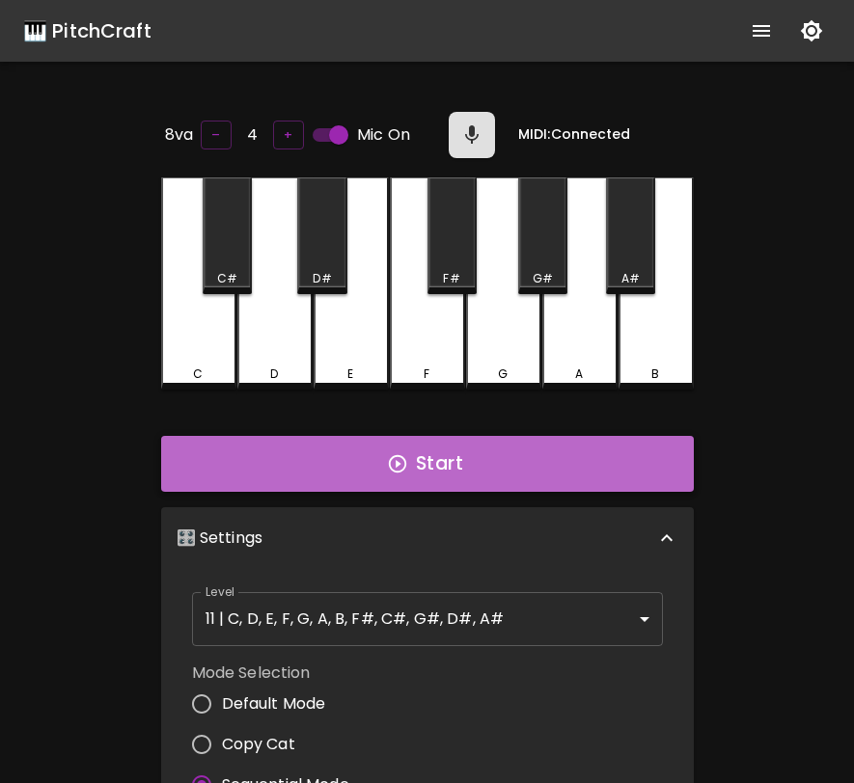
click at [361, 450] on button "Start" at bounding box center [427, 464] width 533 height 56
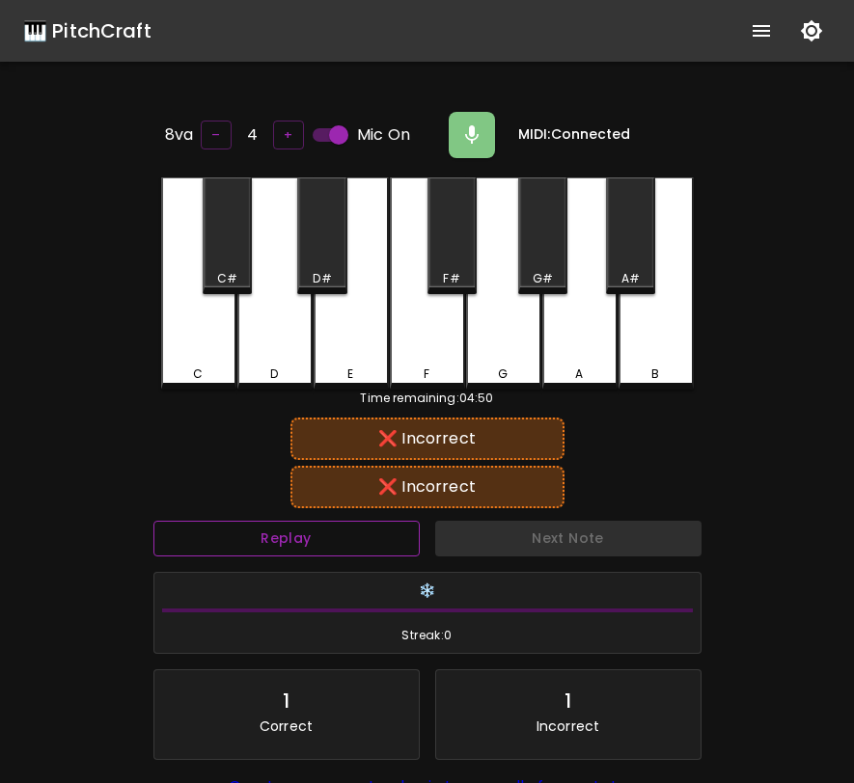
click at [333, 521] on button "Replay" at bounding box center [286, 539] width 266 height 36
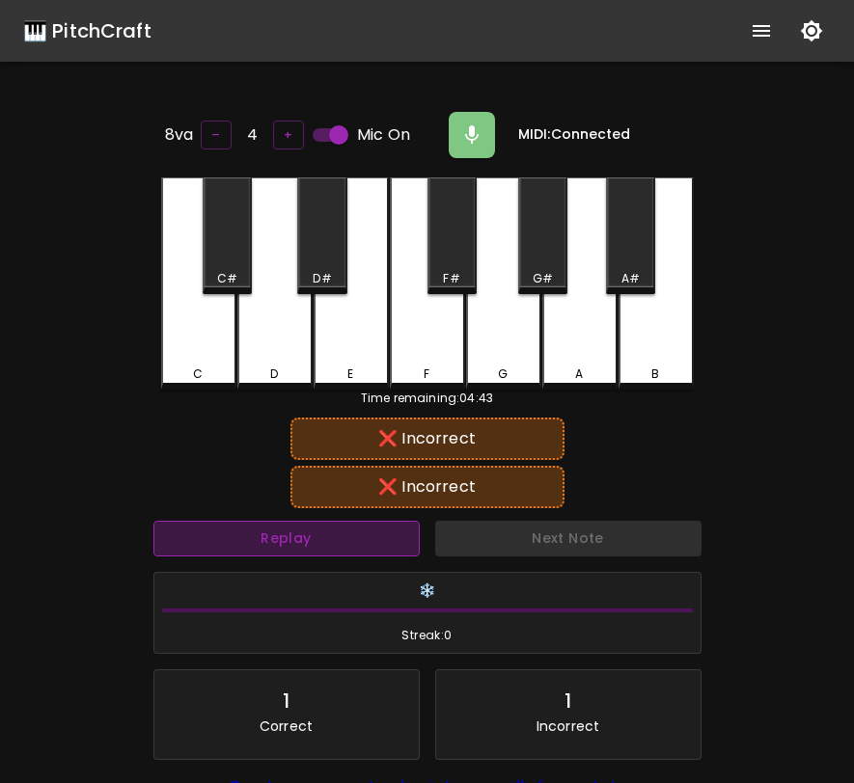
click at [333, 521] on button "Replay" at bounding box center [286, 539] width 266 height 36
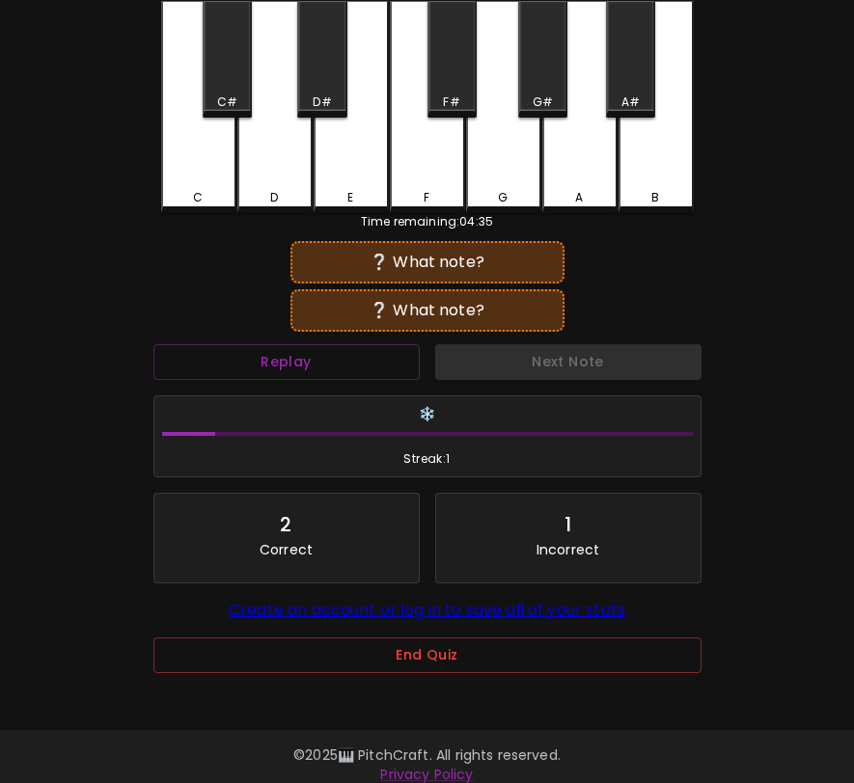
scroll to position [193, 0]
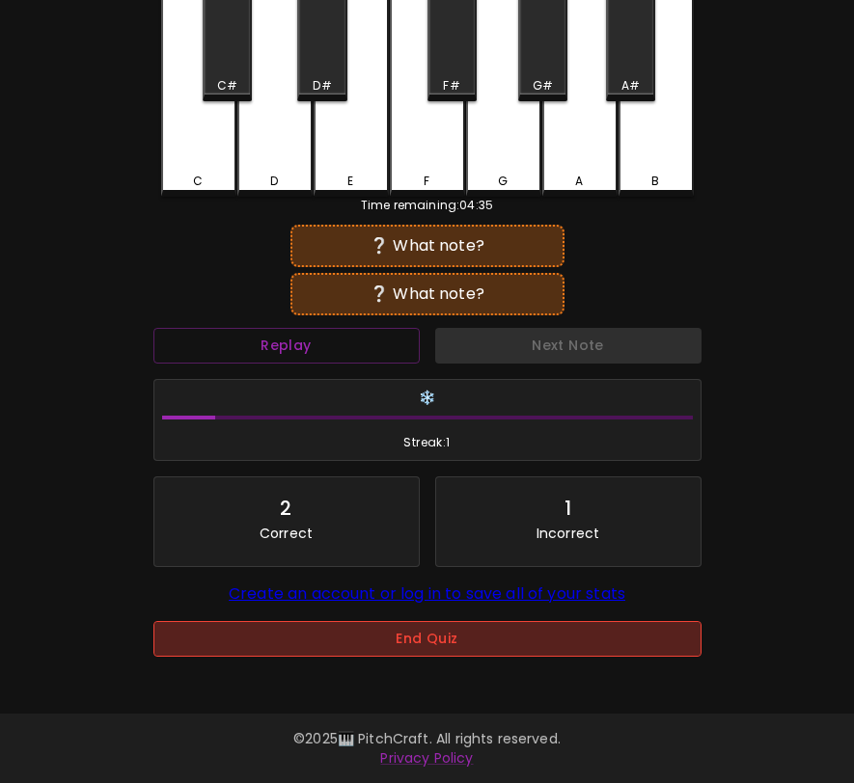
click at [406, 650] on button "End Quiz" at bounding box center [427, 639] width 548 height 36
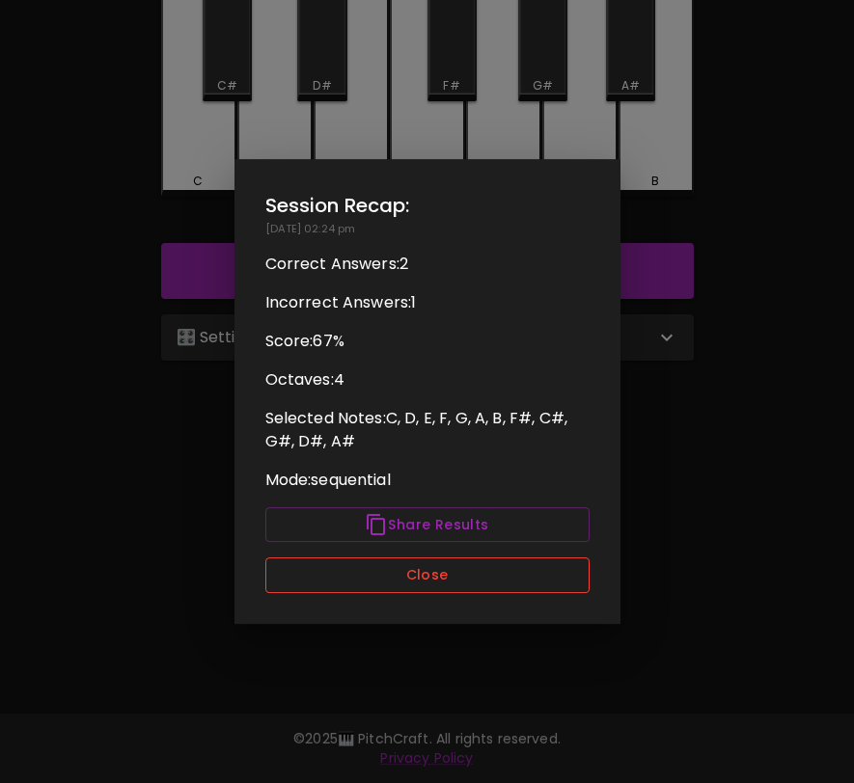
click at [562, 565] on button "Close" at bounding box center [427, 576] width 324 height 36
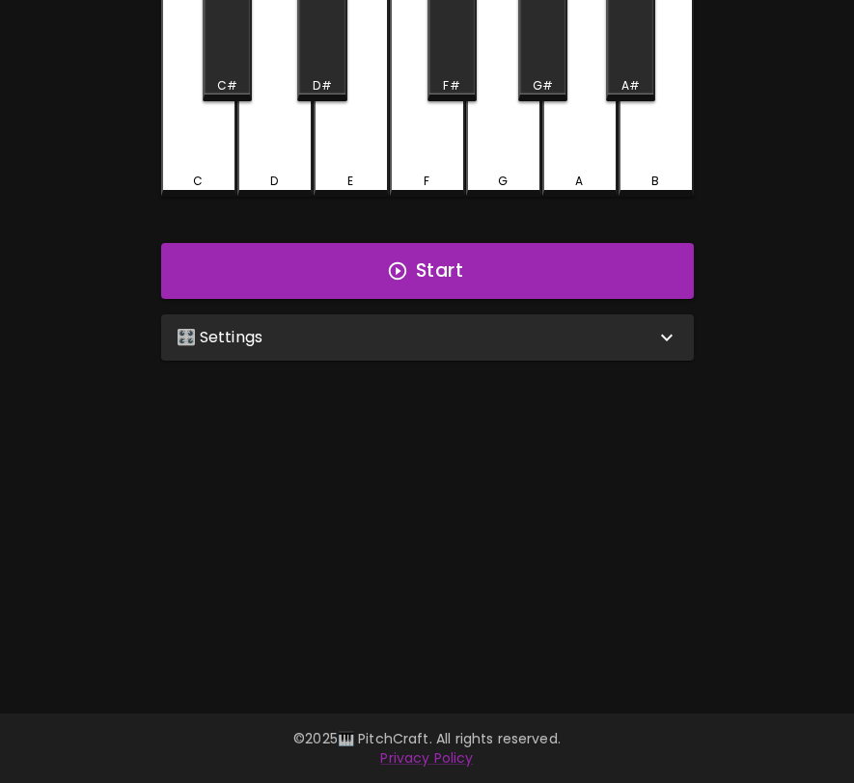
click at [544, 321] on div "🎛️ Settings" at bounding box center [427, 338] width 533 height 46
